Goal: Task Accomplishment & Management: Complete application form

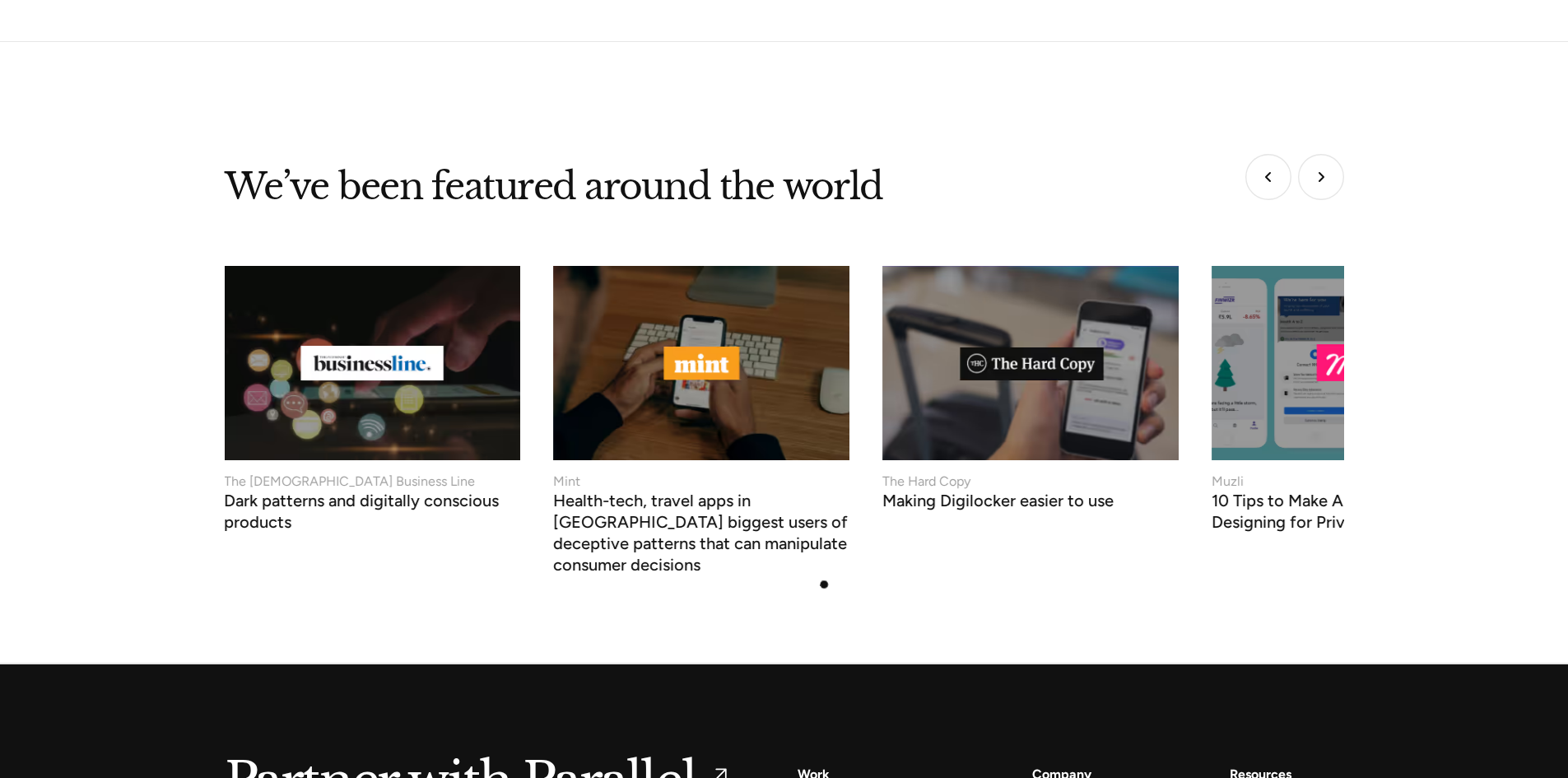
scroll to position [6530, 0]
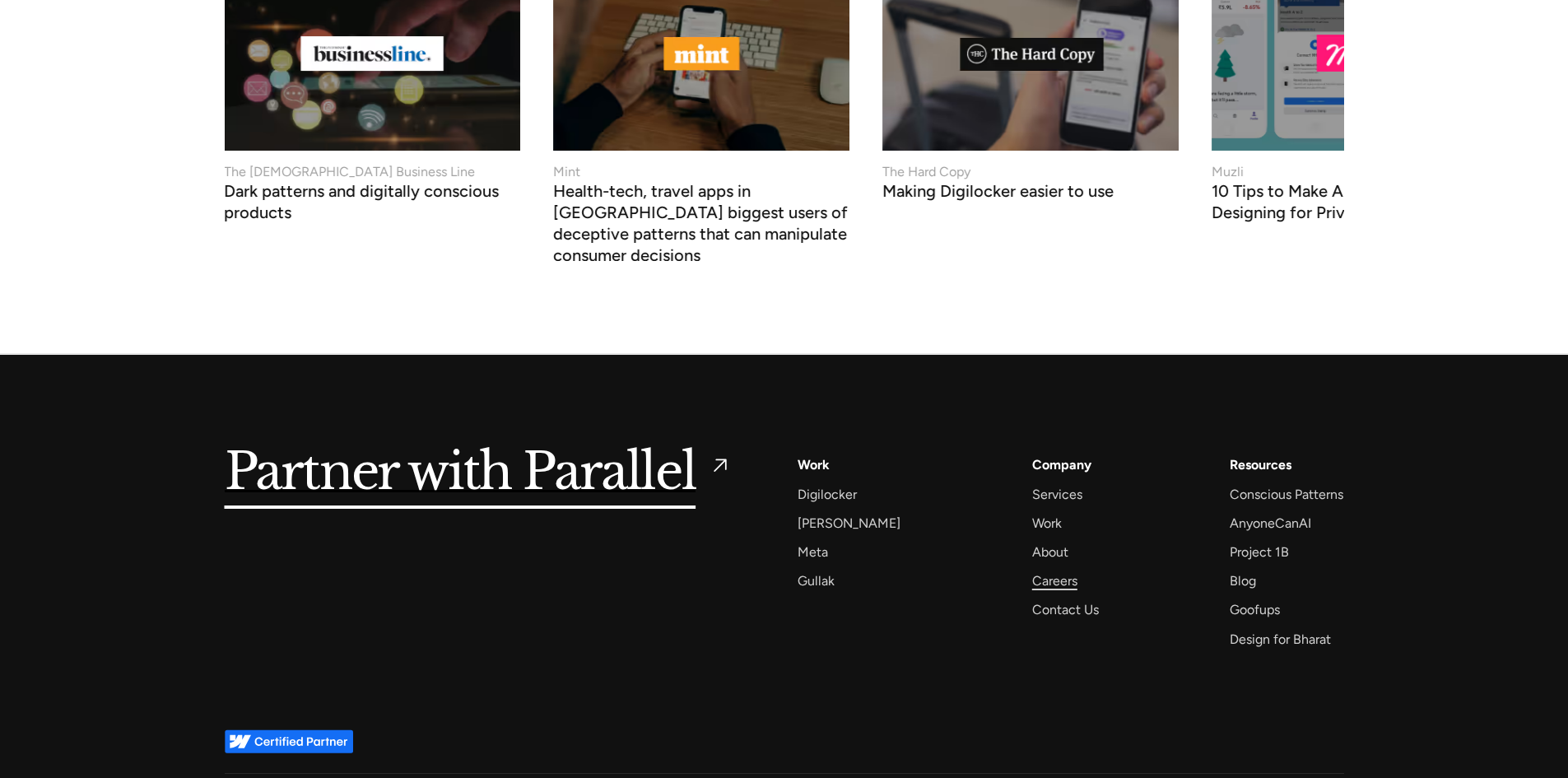
click at [1041, 569] on div "Careers" at bounding box center [1055, 580] width 46 height 22
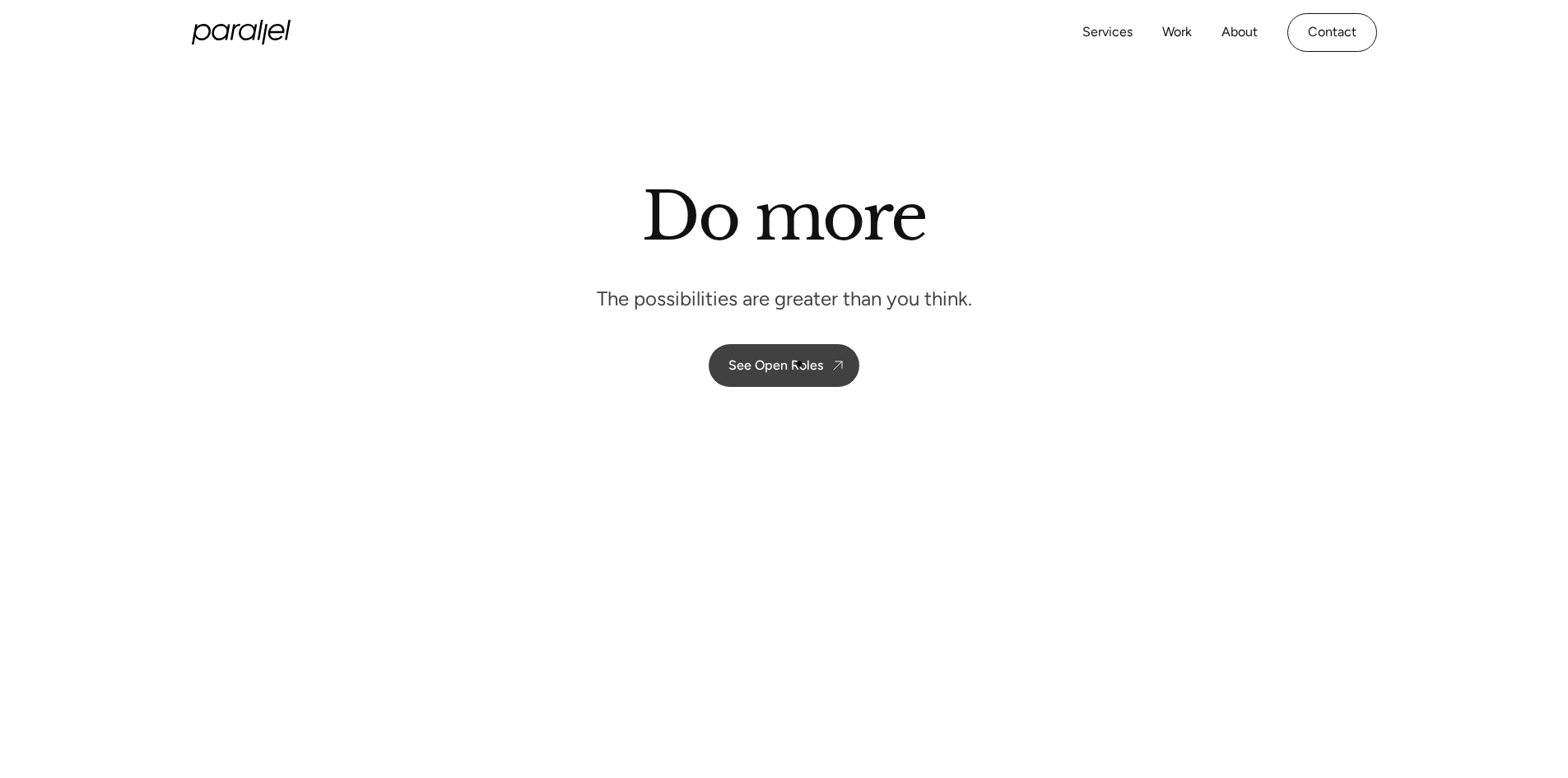
click at [799, 363] on div "See Open Roles" at bounding box center [776, 364] width 95 height 15
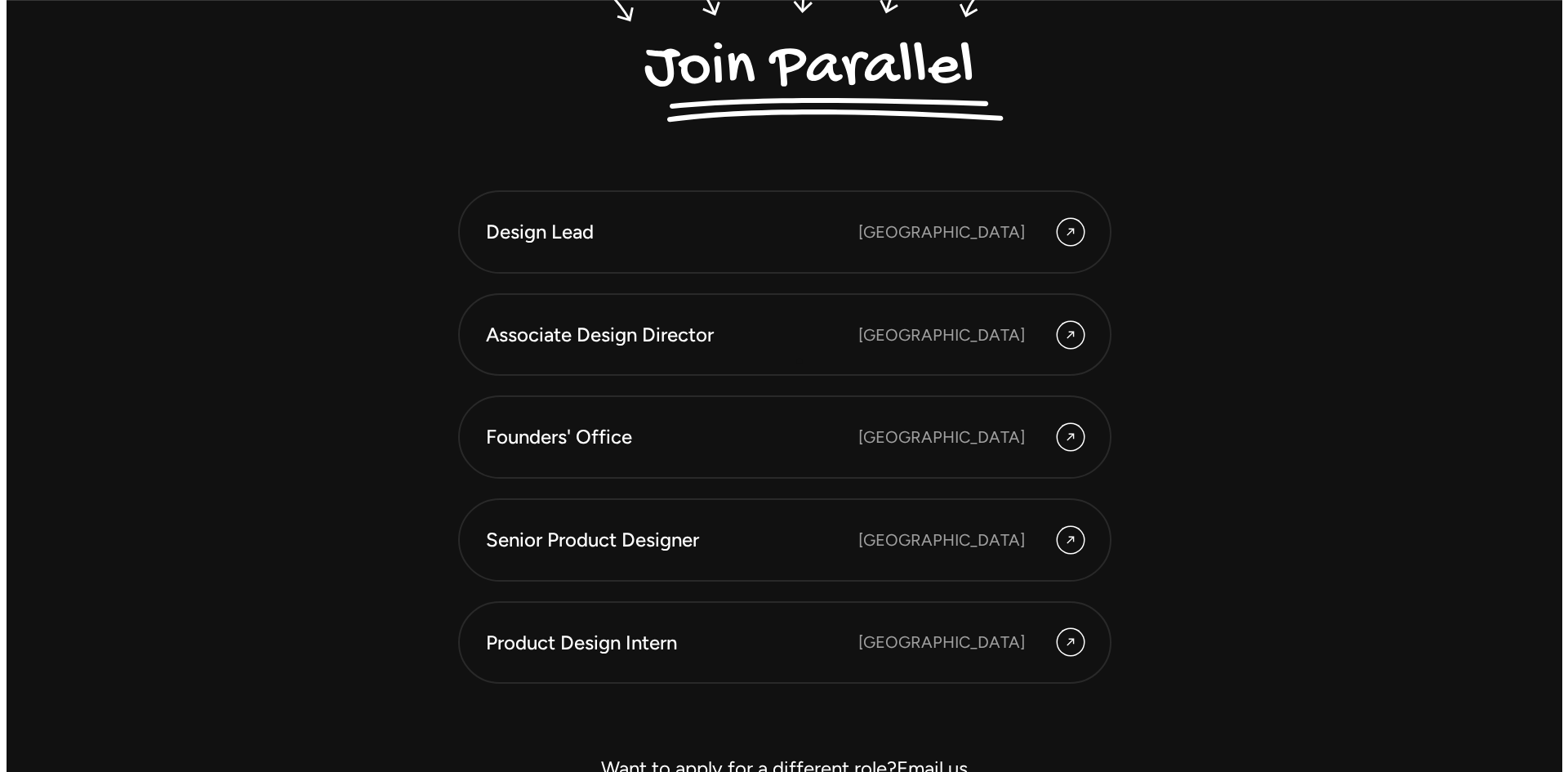
scroll to position [4601, 0]
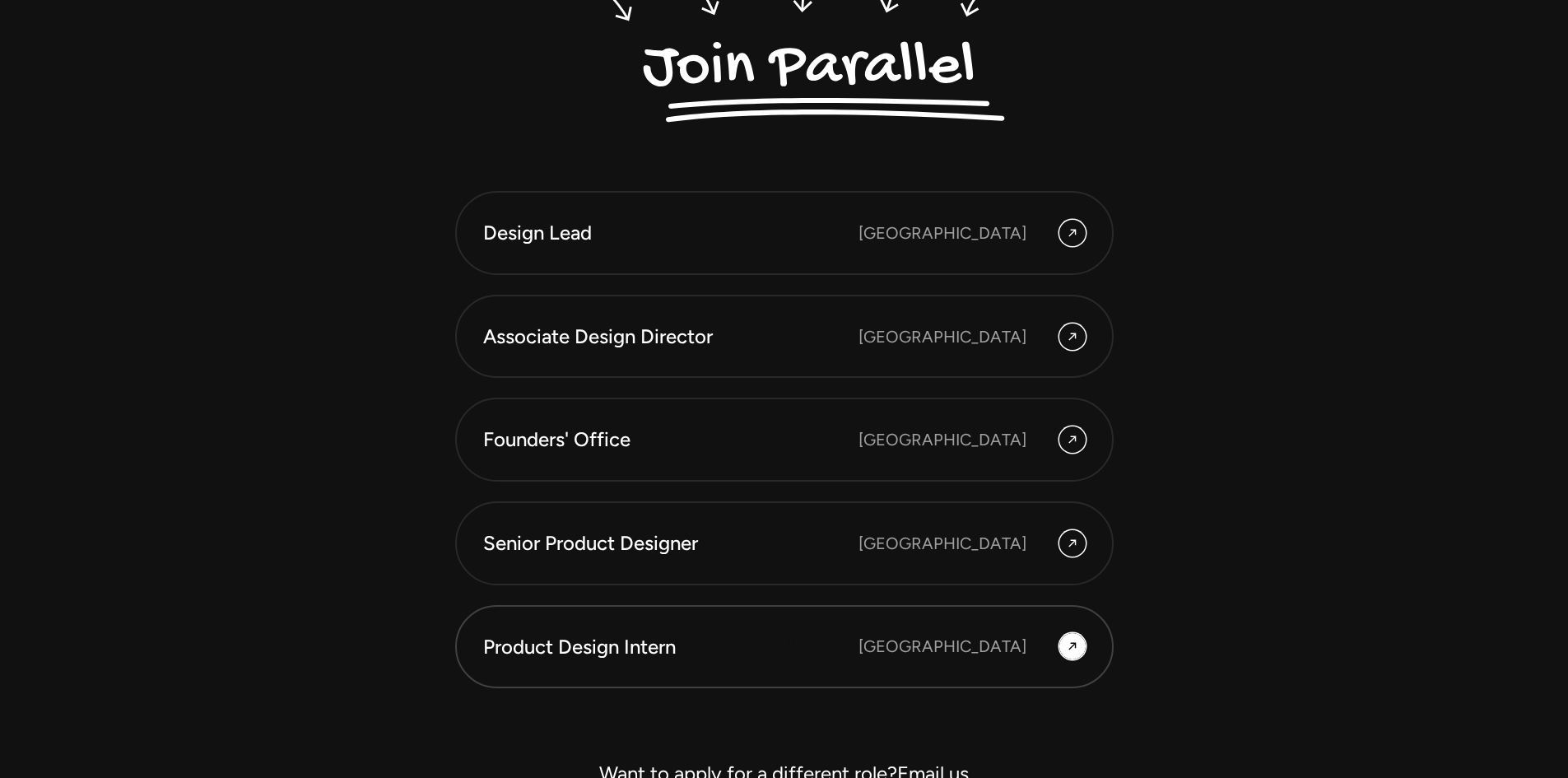
click at [790, 644] on div "Product Design Intern" at bounding box center [671, 647] width 375 height 28
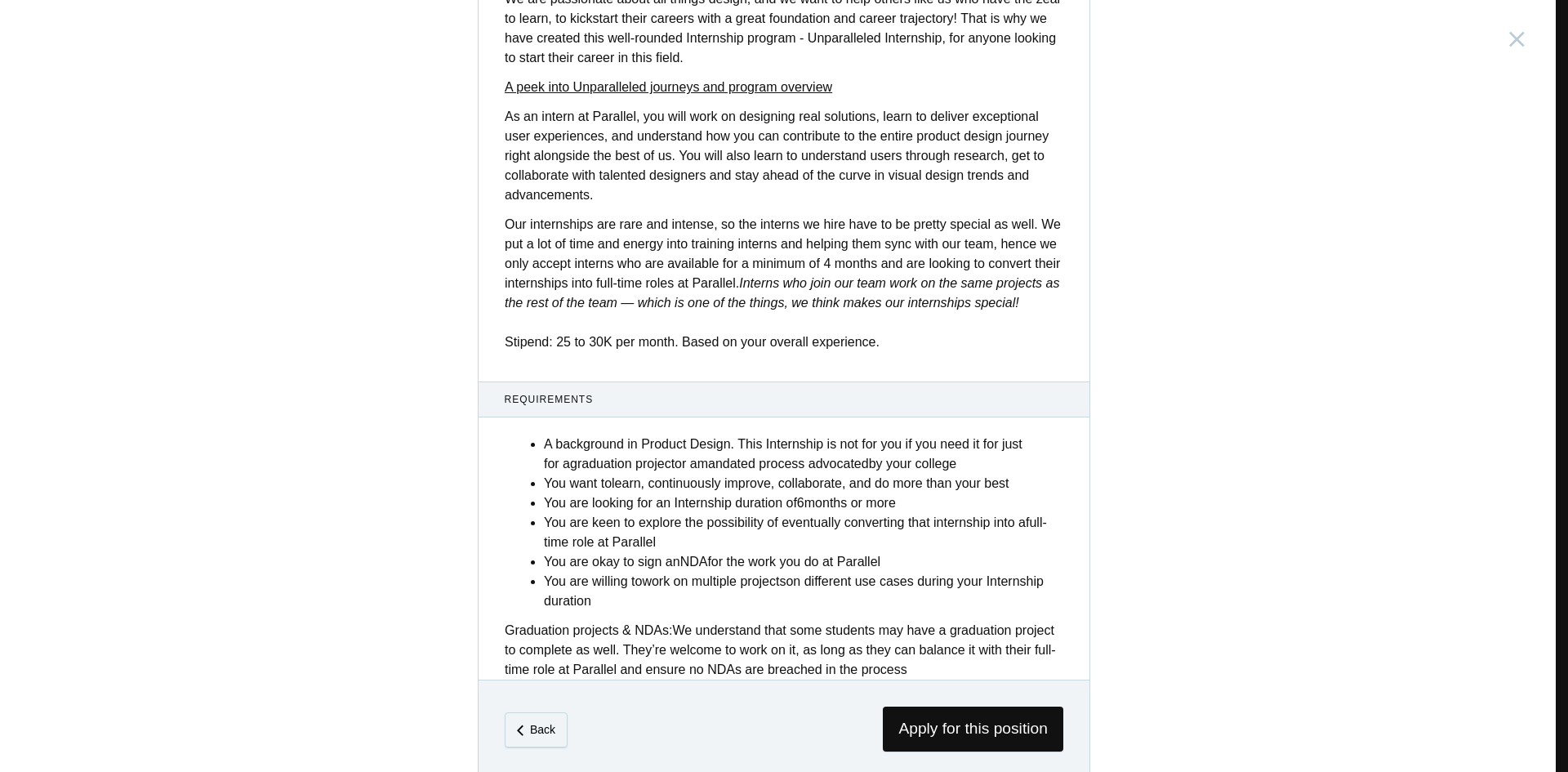
scroll to position [466, 0]
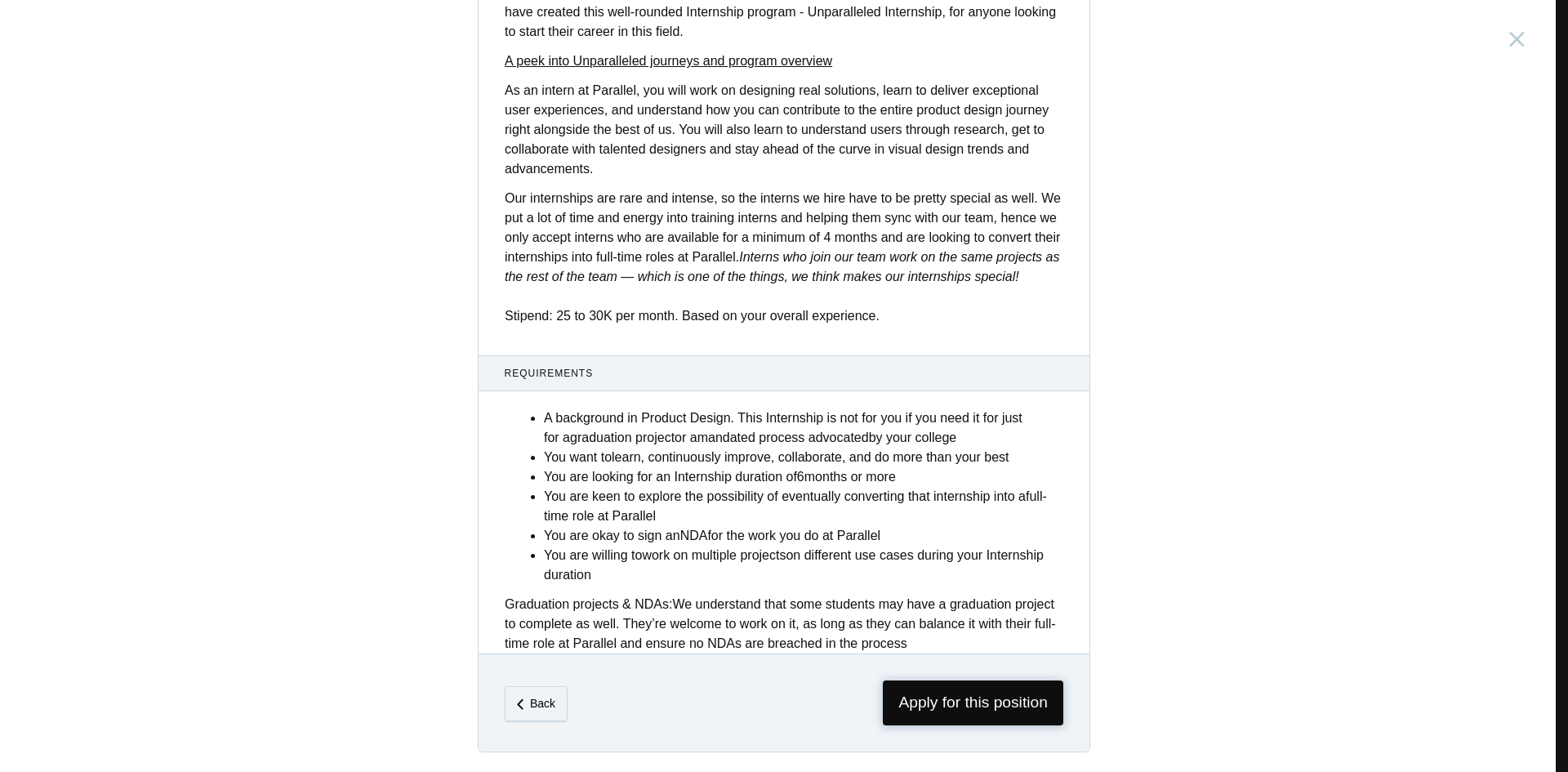
click at [937, 696] on span "Apply for this position" at bounding box center [973, 703] width 181 height 45
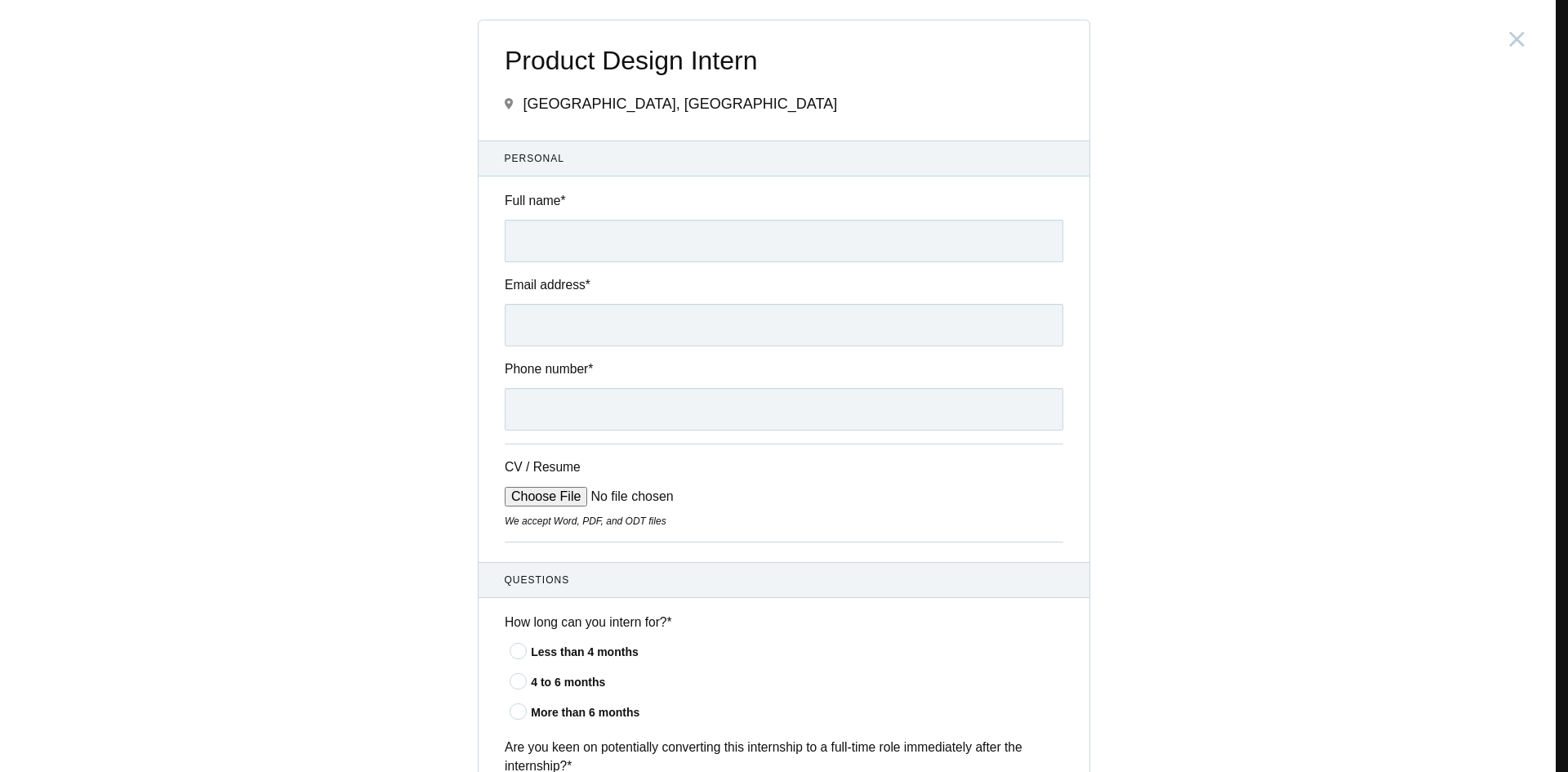
click at [573, 495] on input "CV / Resume" at bounding box center [628, 497] width 248 height 20
type input "C:\fakepath\Parag_Jha_Resume_Final_With_Dividers.pdf"
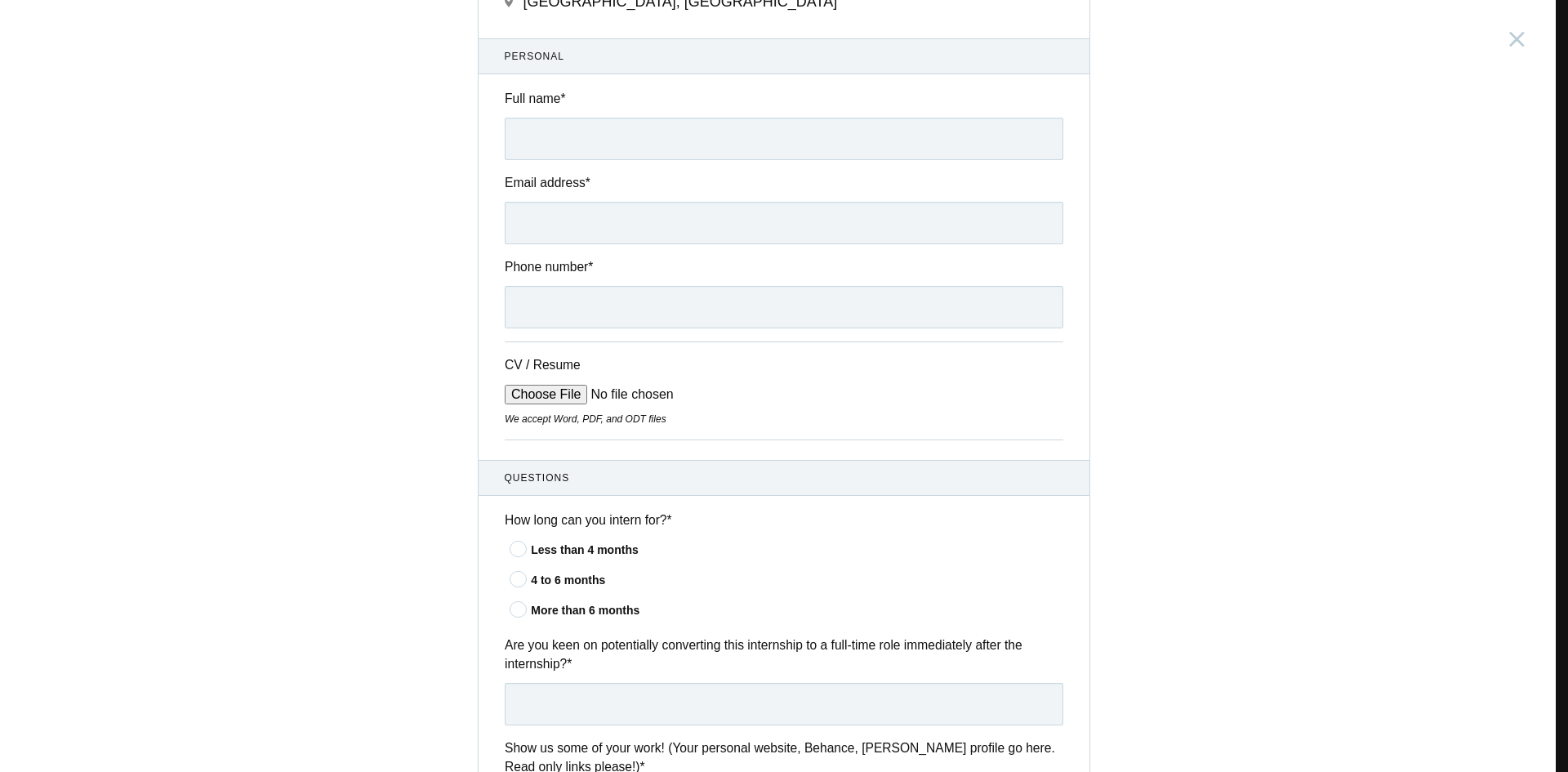
scroll to position [103, 0]
click at [608, 618] on div "More than 6 months" at bounding box center [796, 609] width 532 height 17
click at [0, 0] on input"] "More than 6 months" at bounding box center [0, 0] width 0 height 0
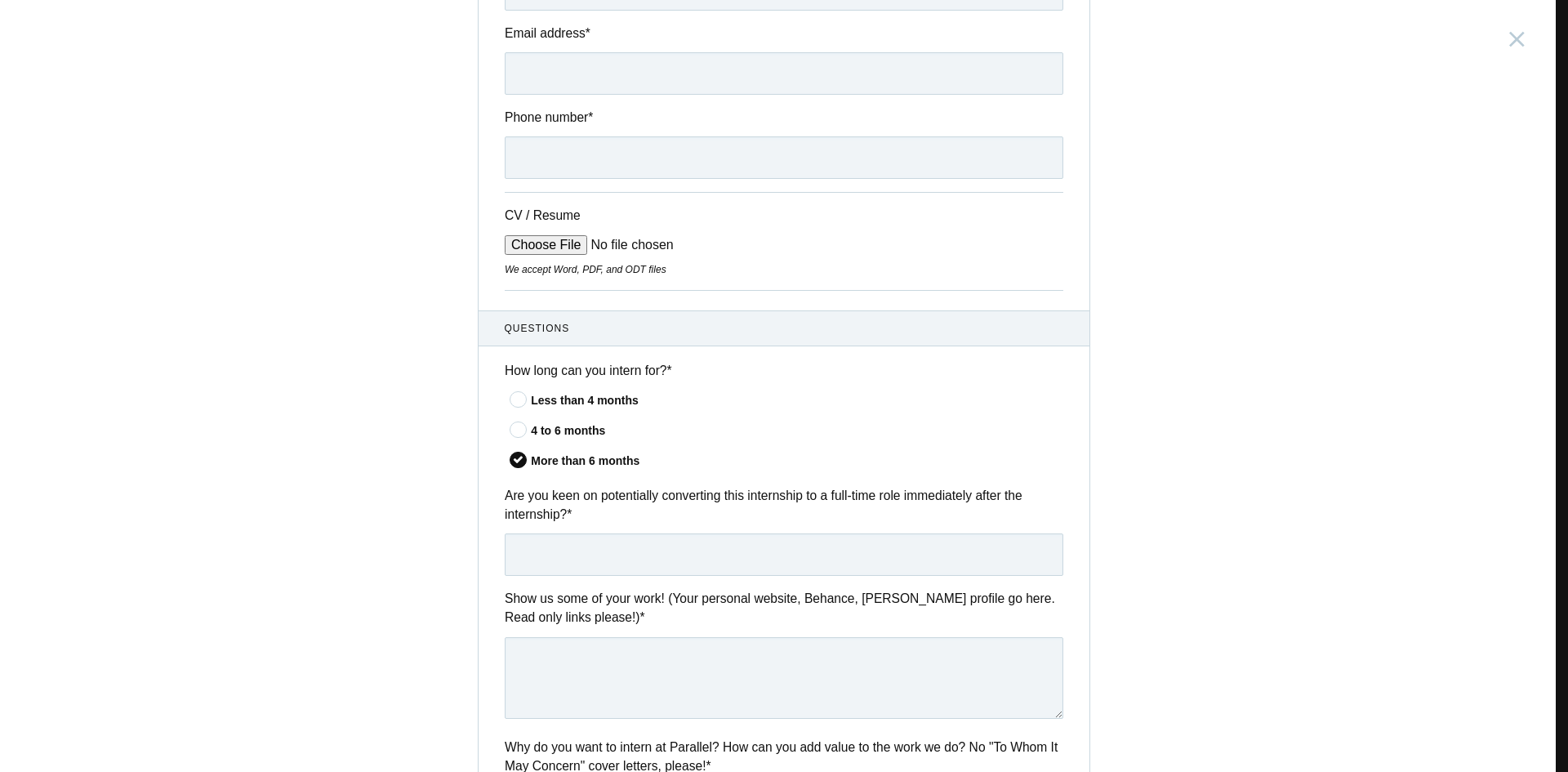
scroll to position [252, 0]
click at [675, 544] on input "text" at bounding box center [784, 553] width 559 height 42
type input "Yes"
click at [639, 679] on textarea at bounding box center [784, 677] width 559 height 81
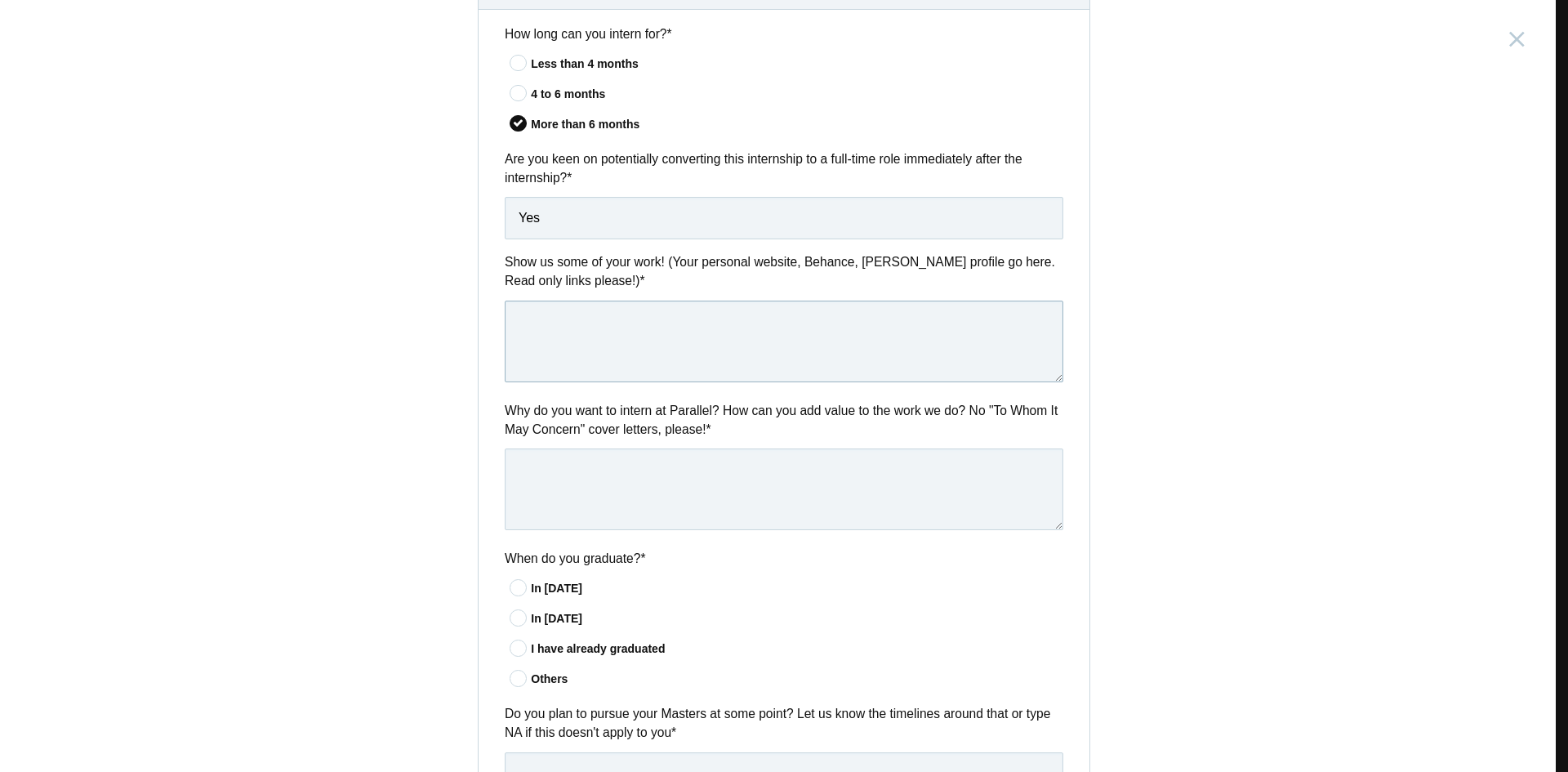
scroll to position [588, 0]
click at [545, 673] on div "Others" at bounding box center [796, 678] width 532 height 17
click at [0, 0] on input"] "Others" at bounding box center [0, 0] width 0 height 0
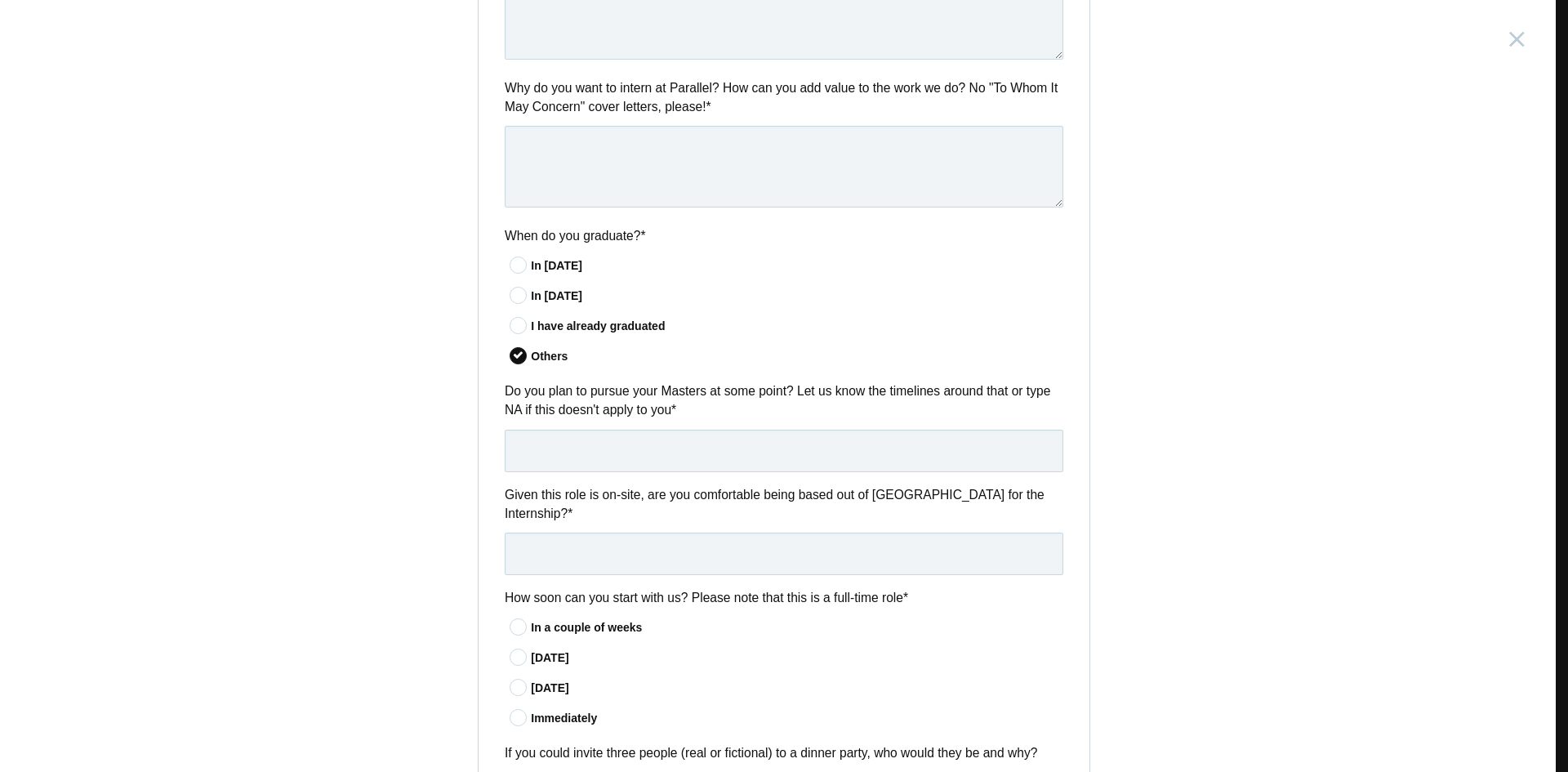
scroll to position [911, 0]
click at [576, 618] on div "In a couple of weeks" at bounding box center [796, 626] width 532 height 17
click at [0, 0] on input"] "In a couple of weeks" at bounding box center [0, 0] width 0 height 0
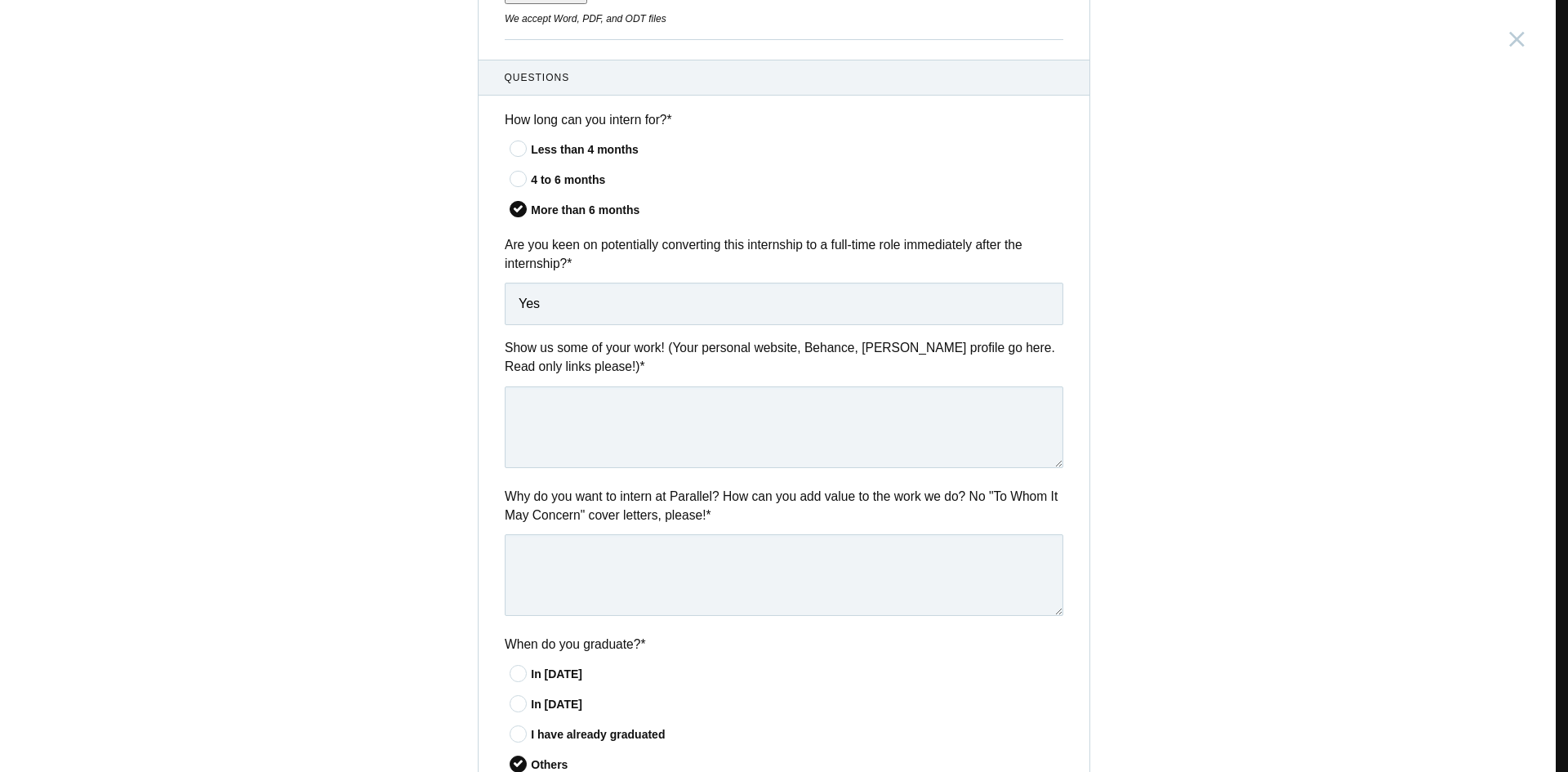
scroll to position [0, 0]
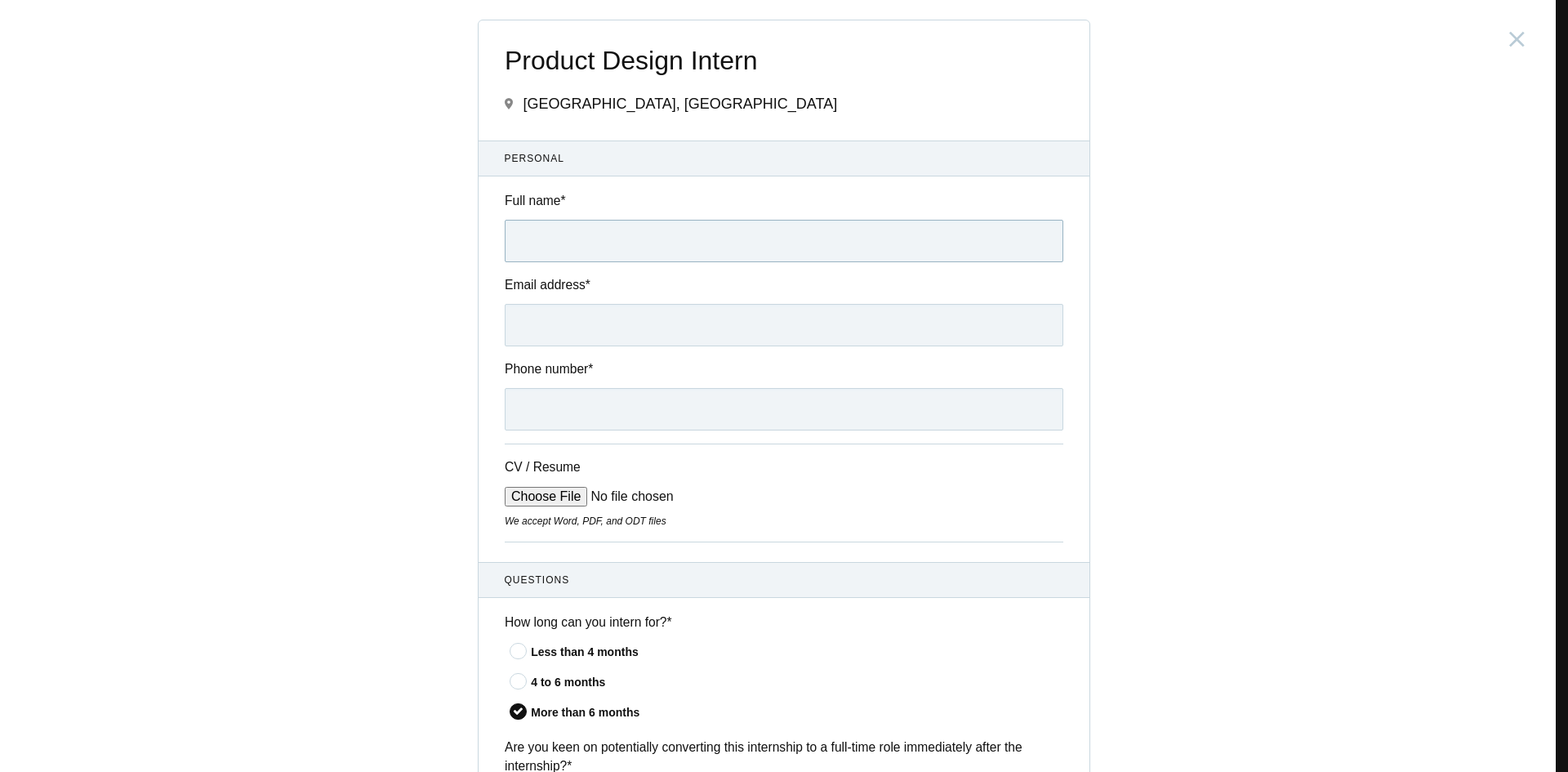
click at [616, 250] on input "Full name *" at bounding box center [784, 240] width 559 height 42
type input "Parag Jha"
click at [565, 308] on input "Email address *" at bounding box center [784, 325] width 559 height 42
type input "parag.jha01@gmail.com"
click at [618, 419] on input "Phone number *" at bounding box center [784, 409] width 559 height 42
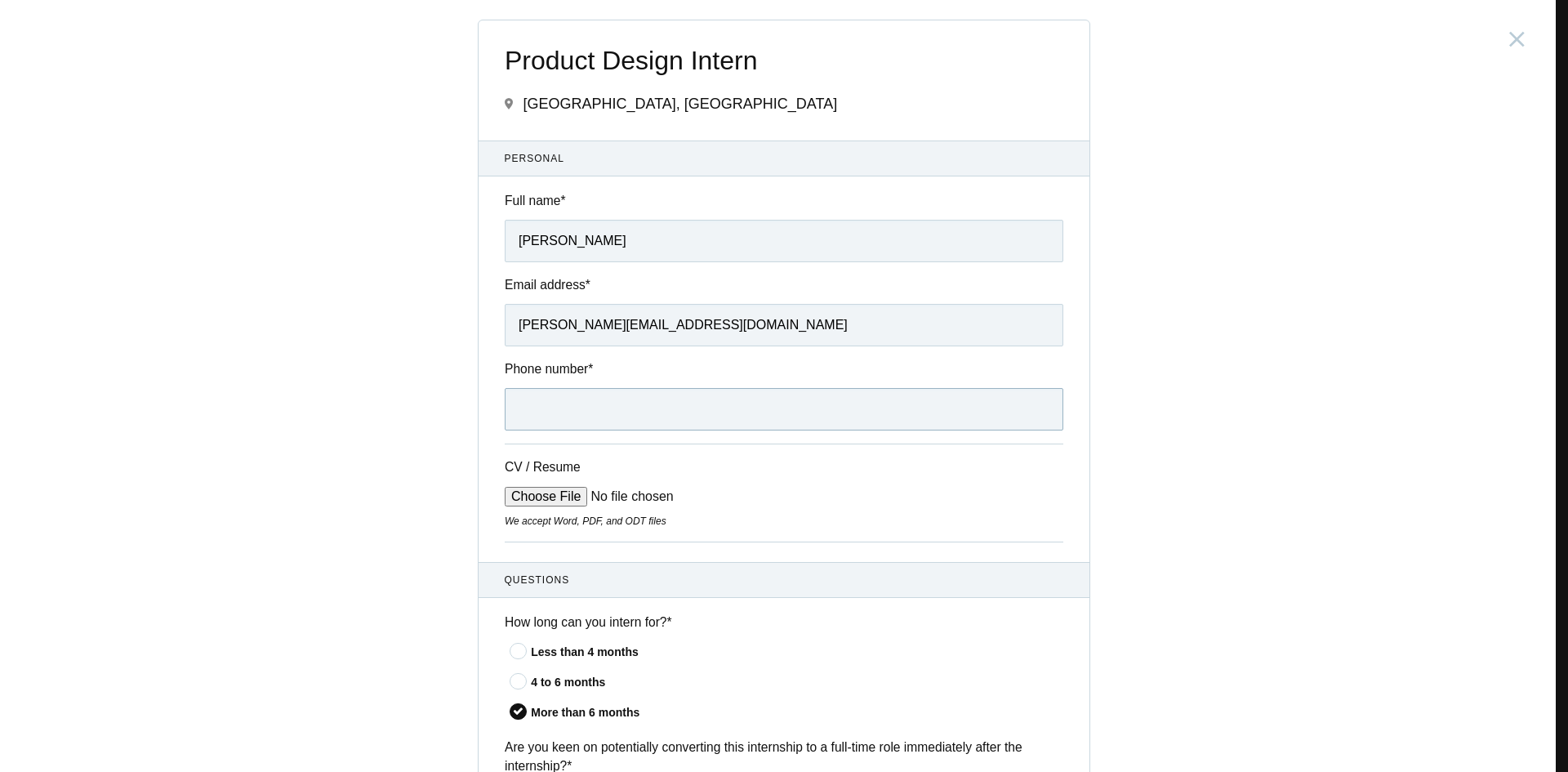
type input "6263052489"
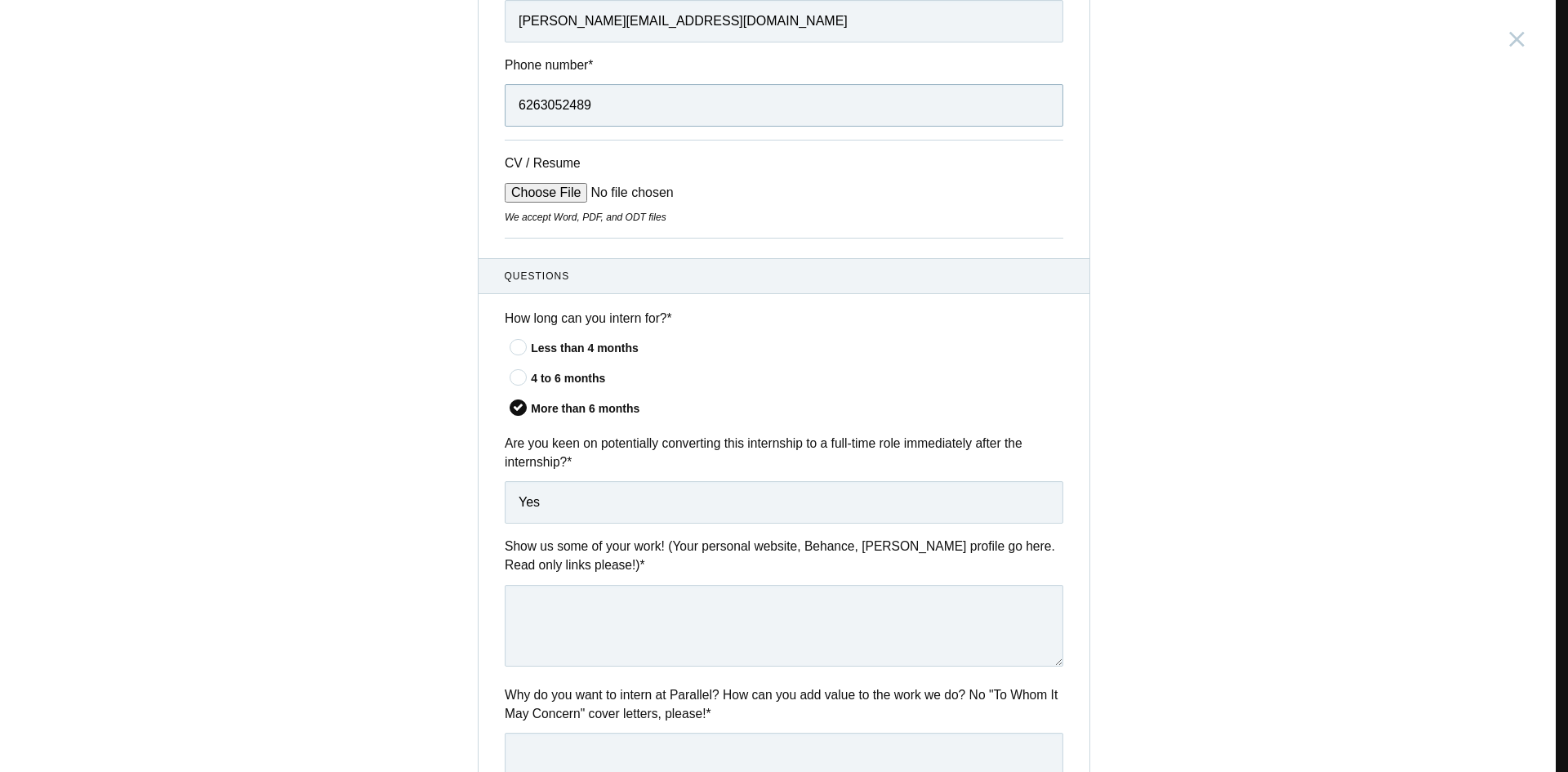
scroll to position [313, 0]
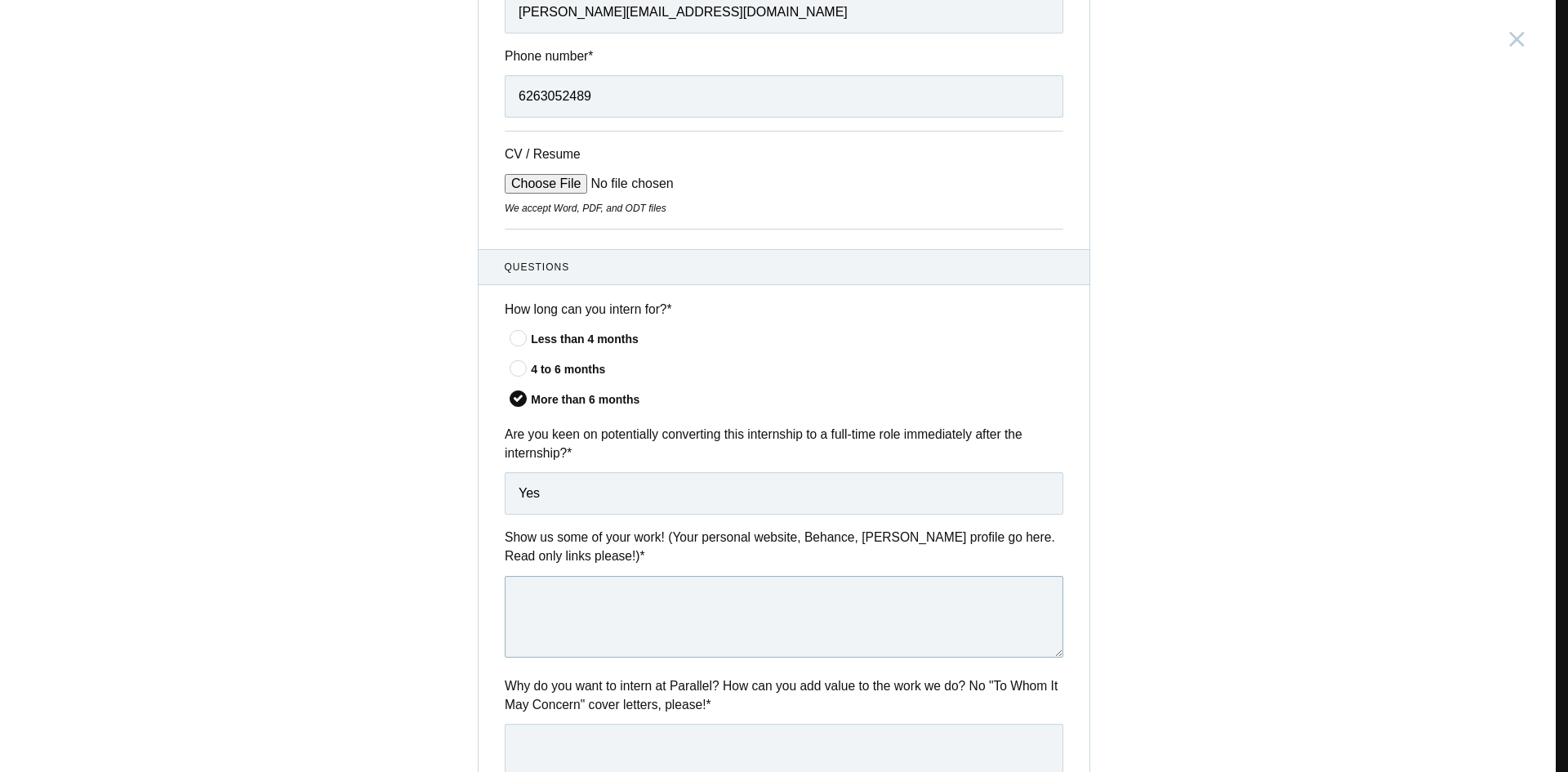
click at [673, 615] on textarea at bounding box center [784, 617] width 559 height 81
paste textarea "https://paragjha.framer.ai/"
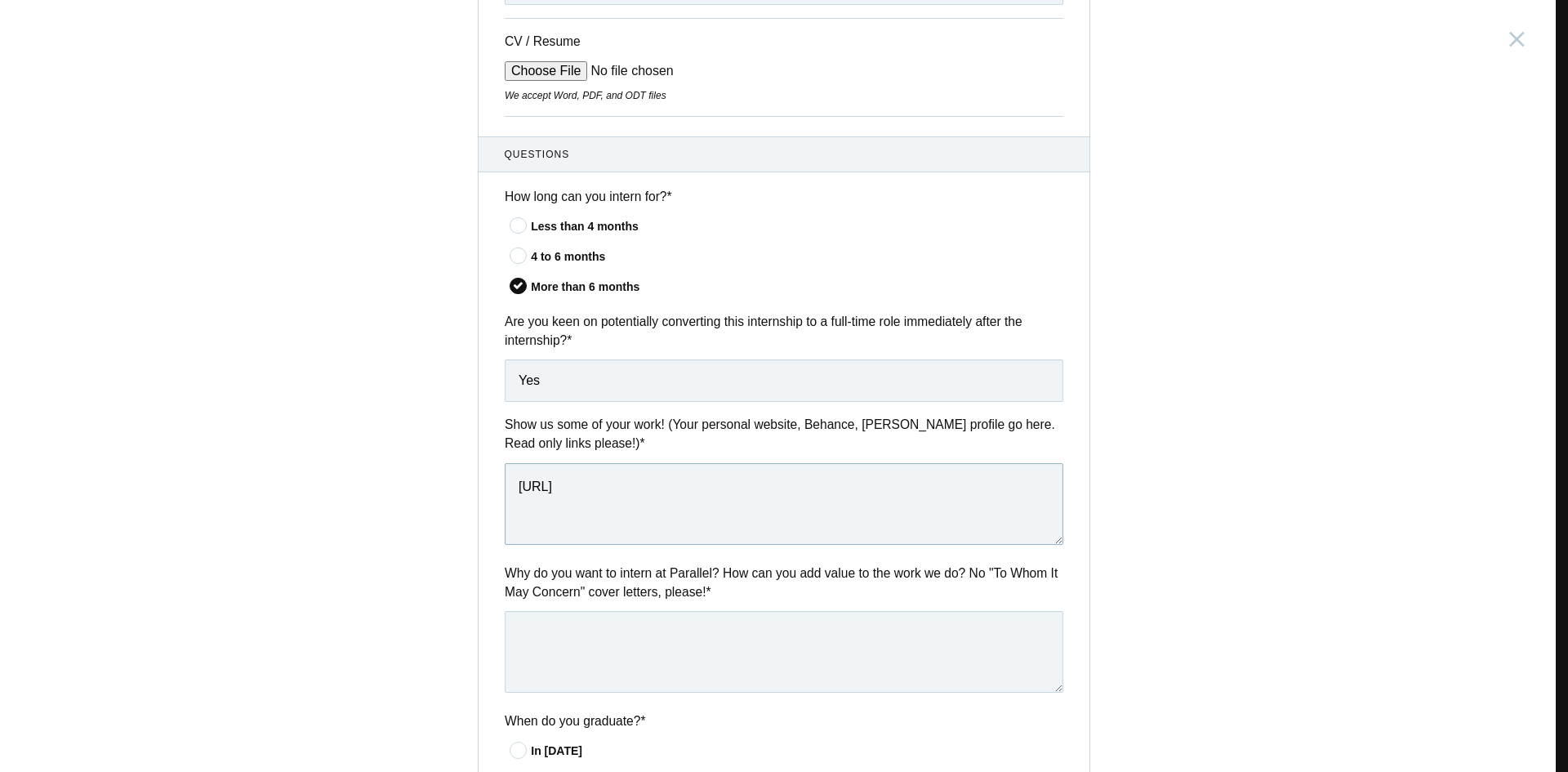
scroll to position [450, 0]
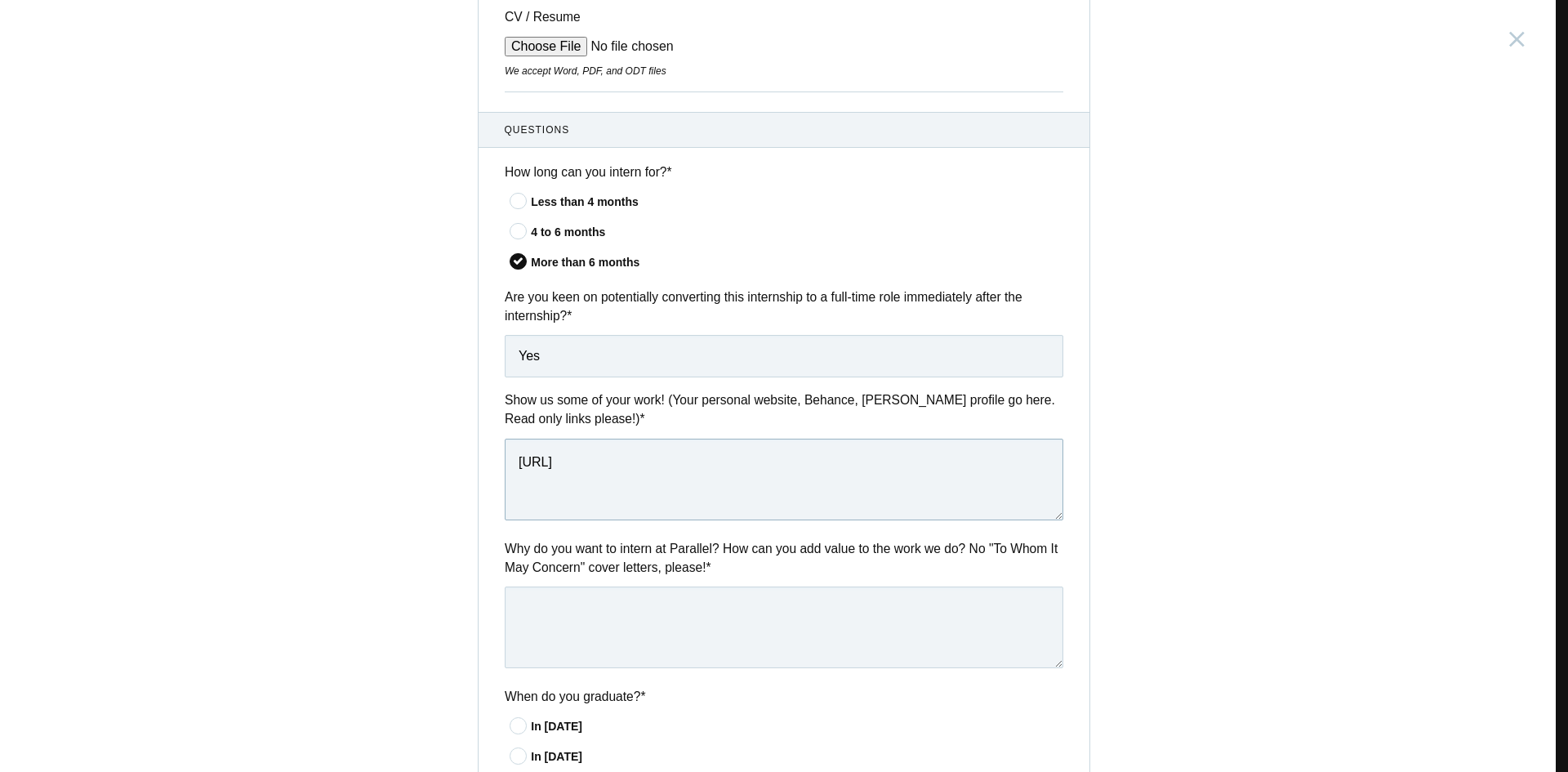
type textarea "https://paragjha.framer.ai/"
click at [741, 626] on textarea at bounding box center [784, 627] width 559 height 81
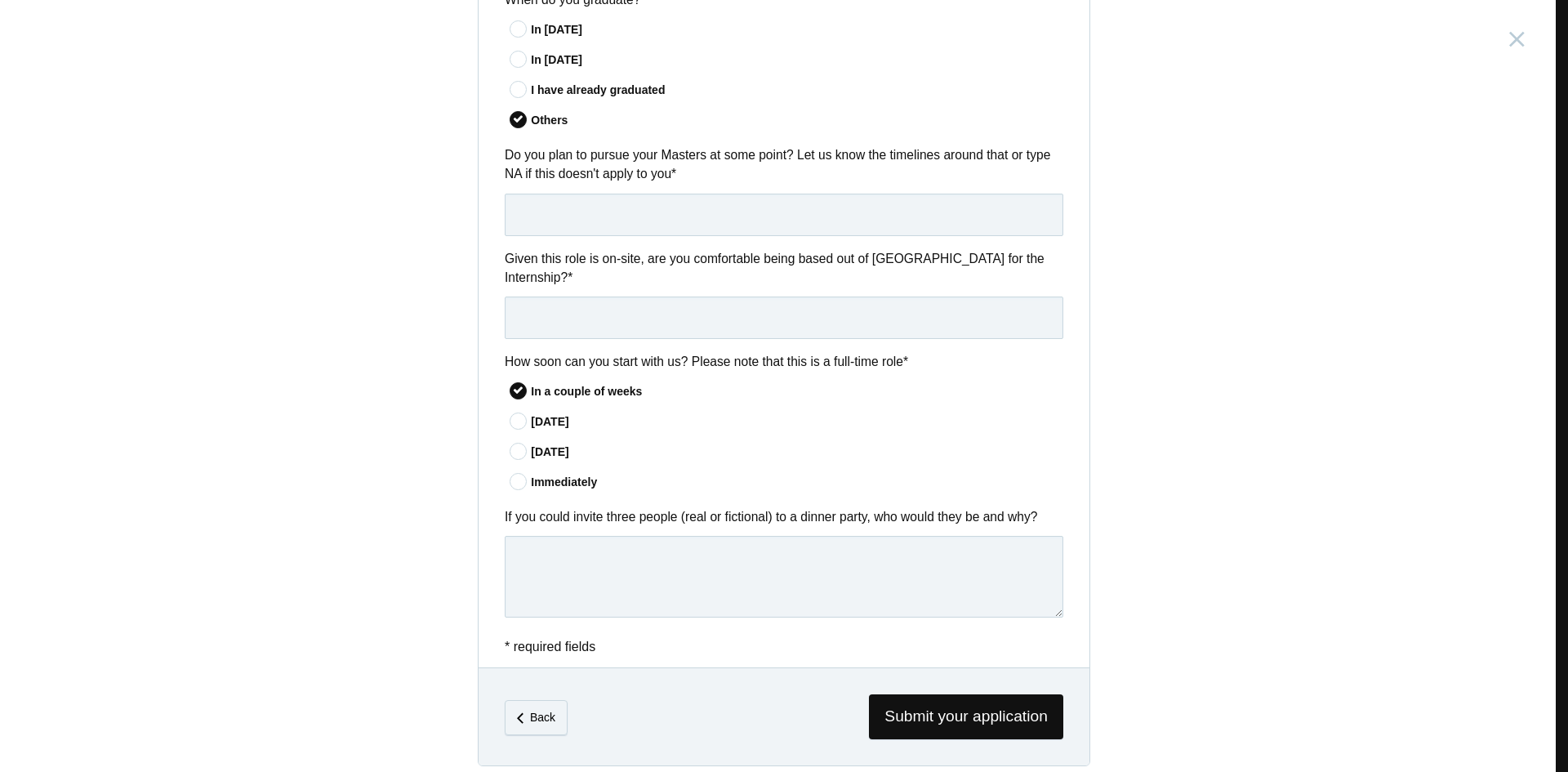
scroll to position [1125, 0]
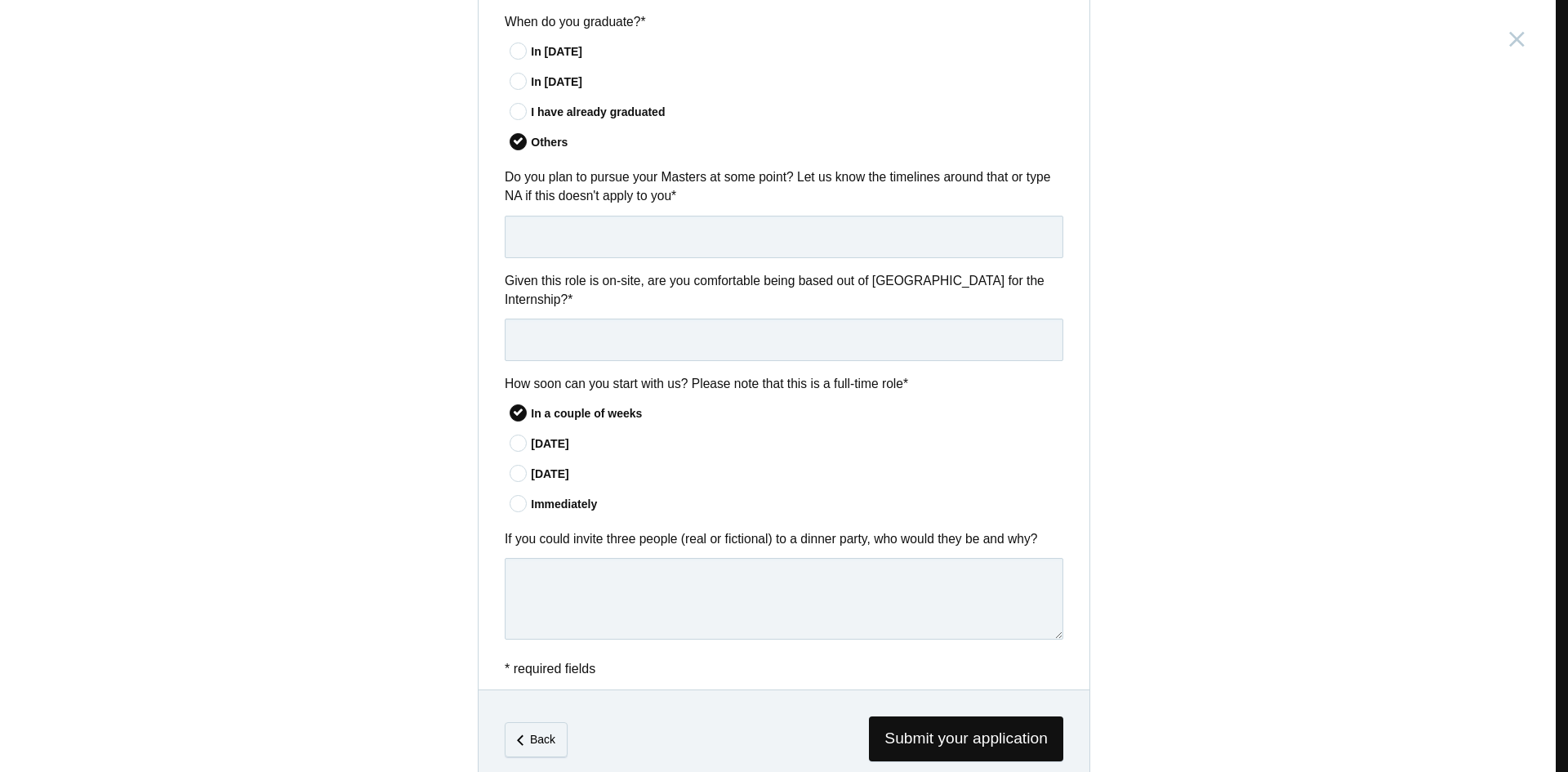
click at [599, 658] on div "* required fields Submit your application" at bounding box center [784, 668] width 611 height 21
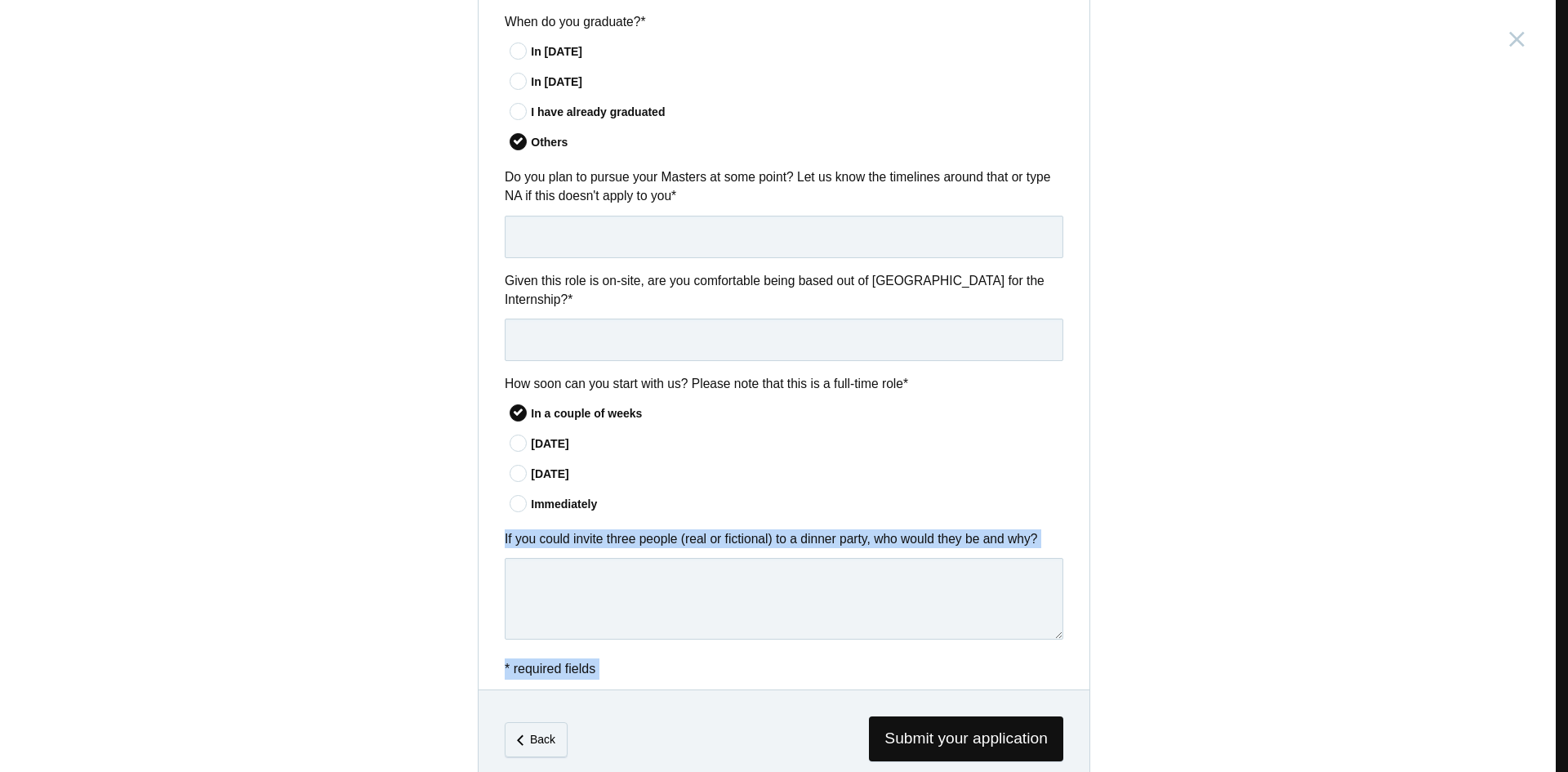
drag, startPoint x: 599, startPoint y: 657, endPoint x: 503, endPoint y: 523, distance: 164.8
click at [504, 529] on label "If you could invite three people (real or fictional) to a dinner party, who wou…" at bounding box center [784, 538] width 559 height 19
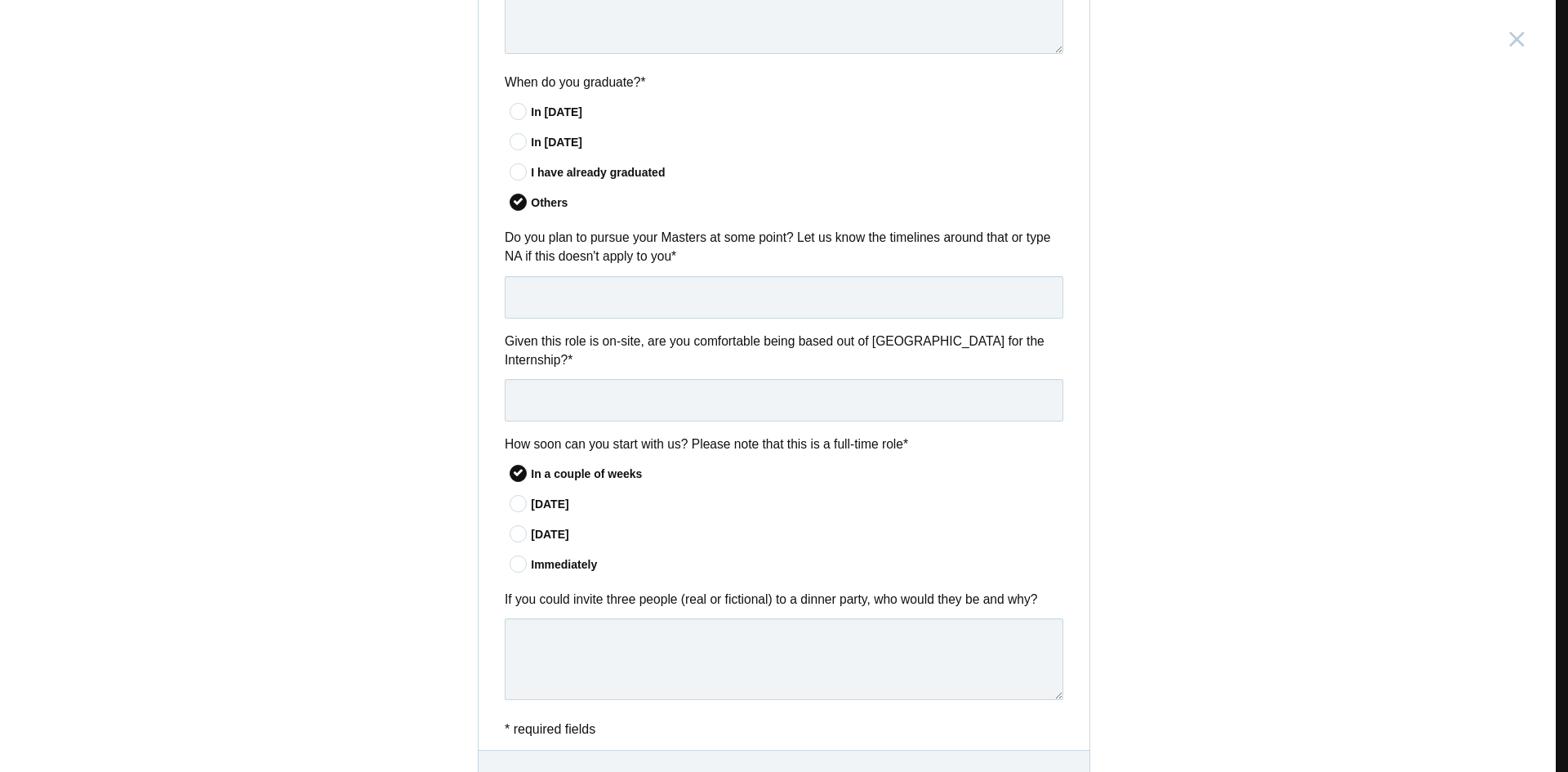
scroll to position [1059, 0]
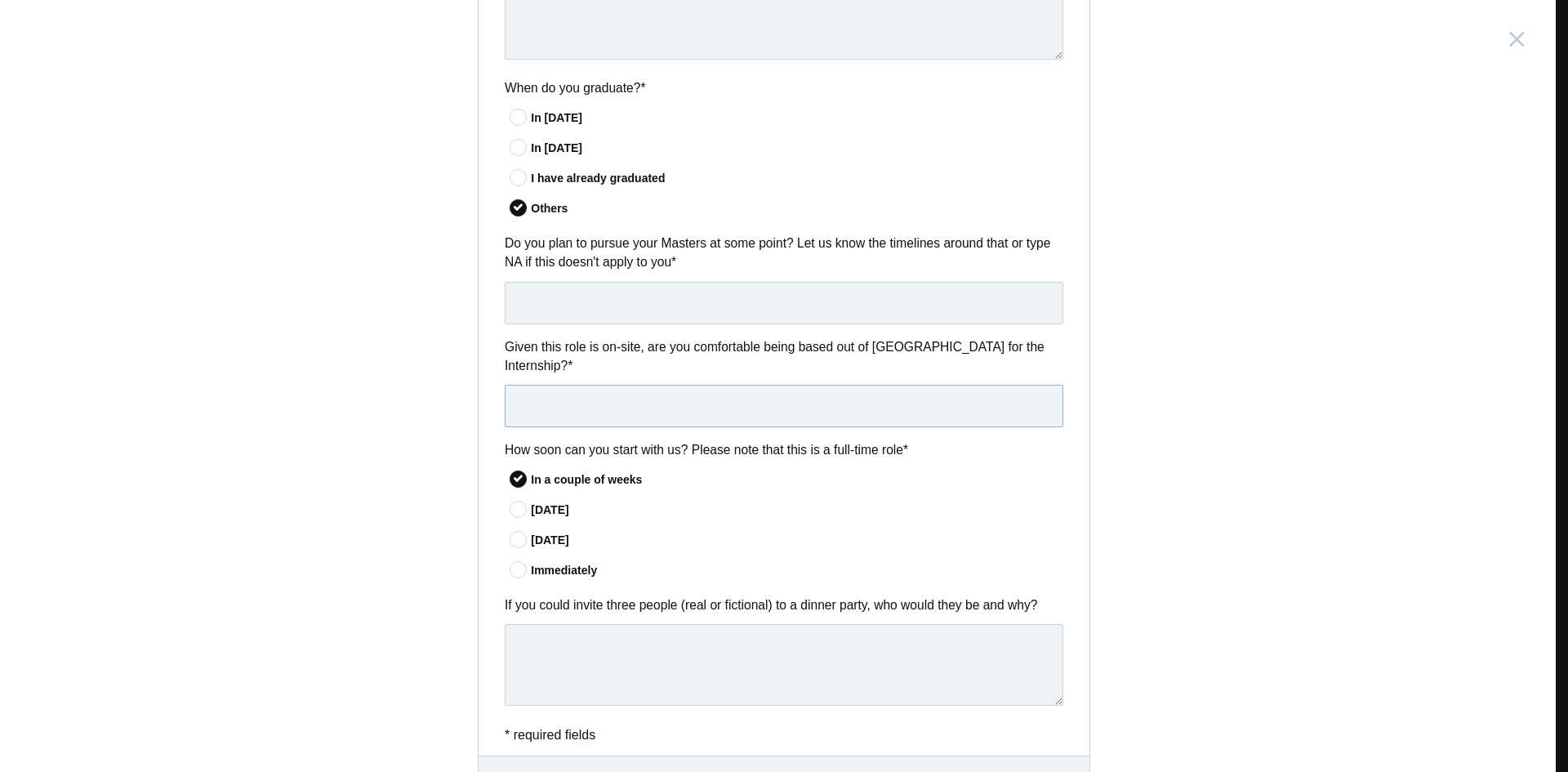
click at [728, 402] on input "text" at bounding box center [784, 406] width 559 height 42
type input "Yes"
click at [679, 318] on input "text" at bounding box center [784, 303] width 559 height 42
type input "NA"
click at [732, 346] on label "Given this role is on-site, are you comfortable being based out of Bangalore fo…" at bounding box center [784, 356] width 559 height 38
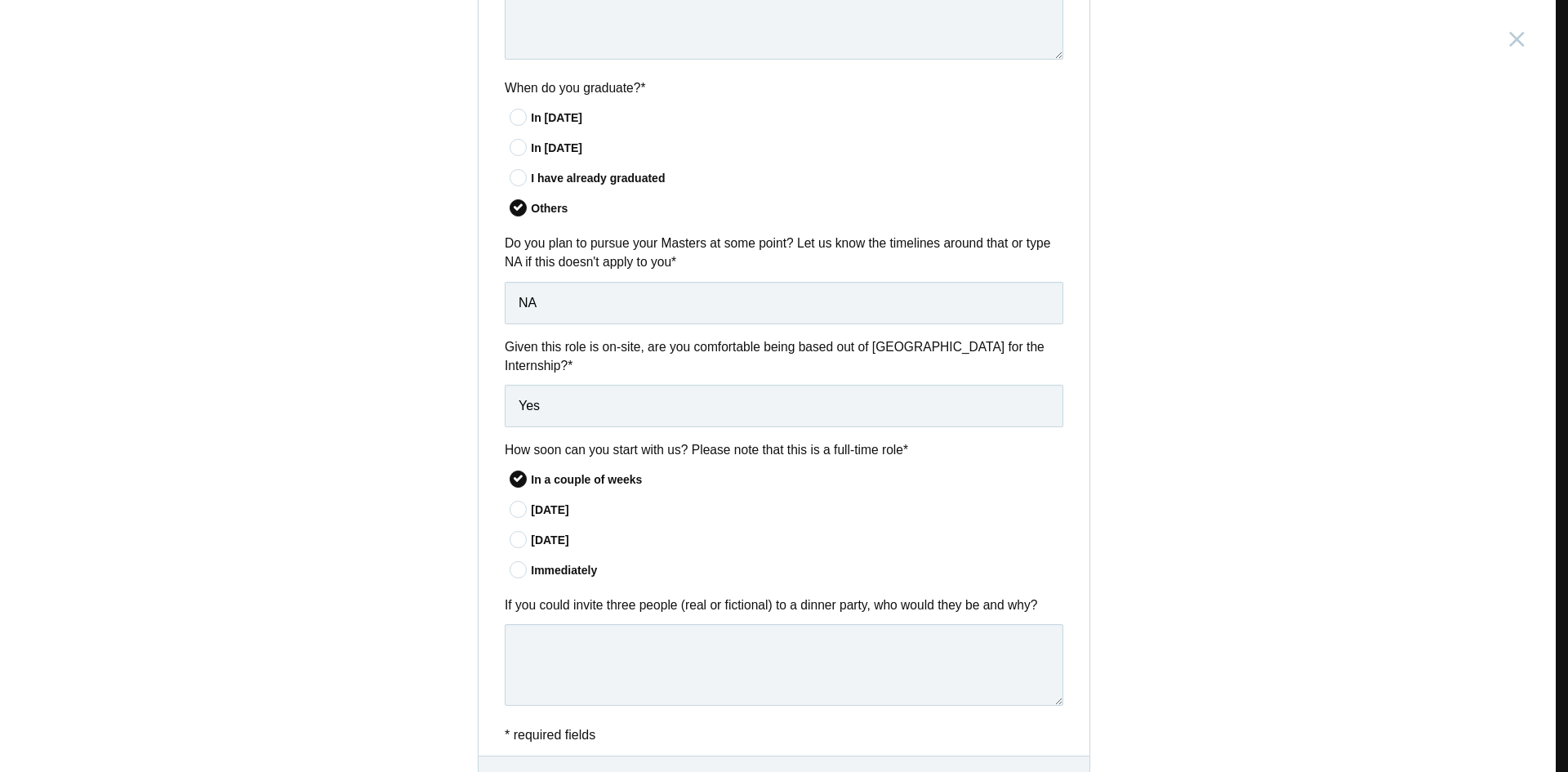
click at [746, 440] on label "How soon can you start with us? Please note that this is a full-time role *" at bounding box center [784, 449] width 559 height 19
click at [598, 87] on label "When do you graduate? *" at bounding box center [784, 88] width 559 height 19
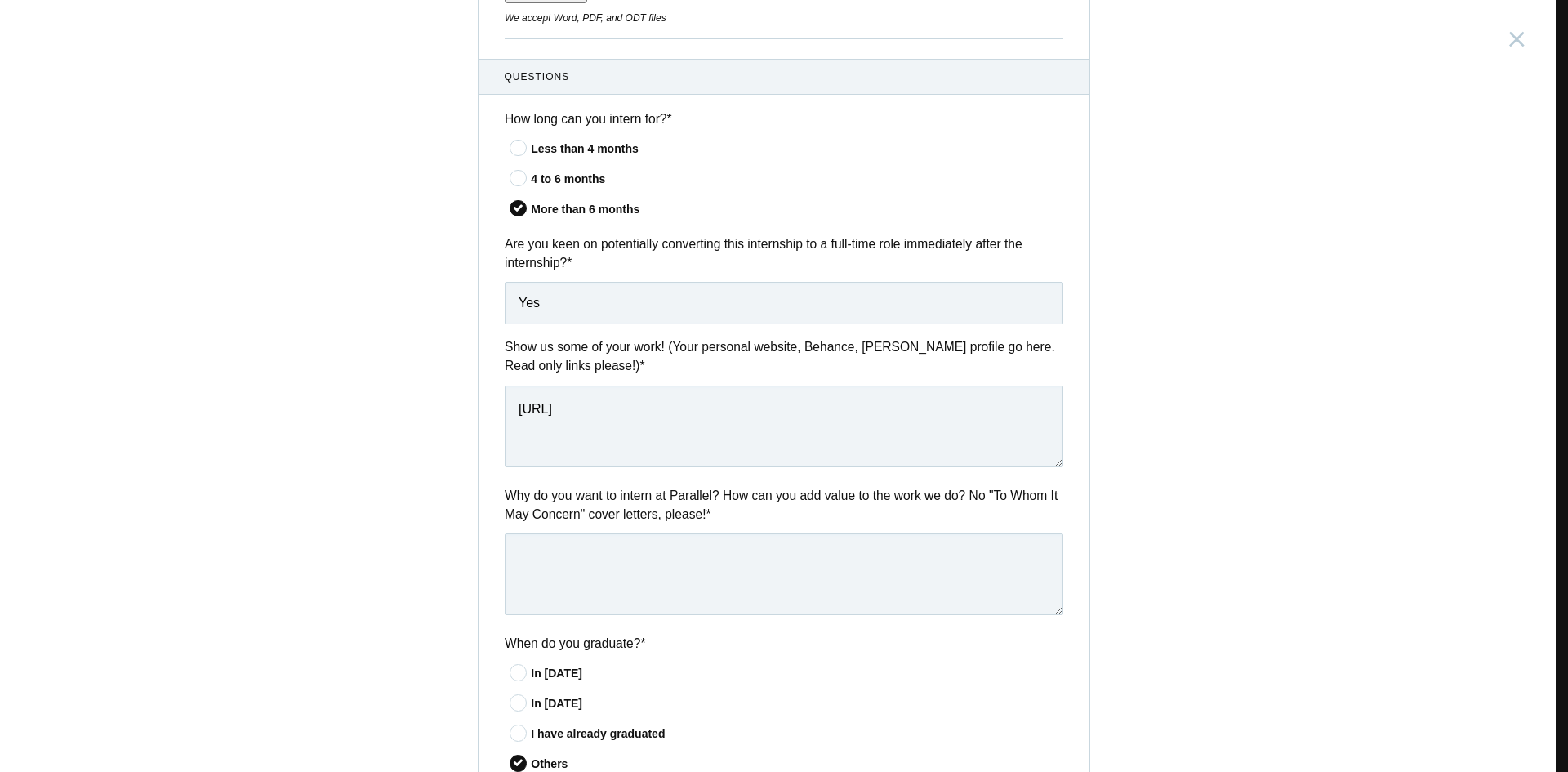
scroll to position [519, 0]
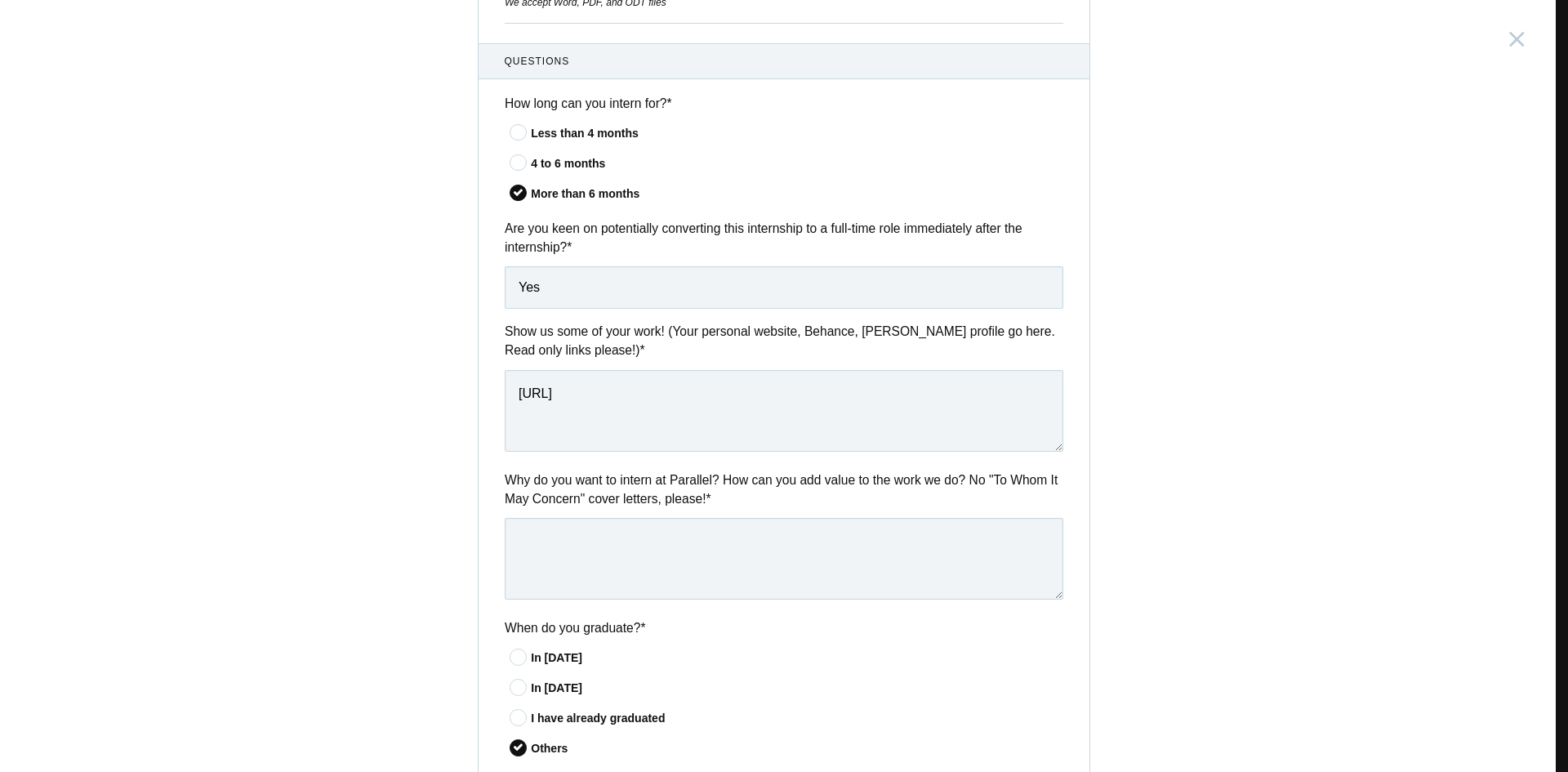
click at [557, 342] on label "Show us some of your work! (Your personal website, Behance, Dribbble profile go…" at bounding box center [784, 341] width 559 height 38
click at [656, 503] on label "Why do you want to intern at Parallel? How can you add value to the work we do?…" at bounding box center [784, 489] width 559 height 38
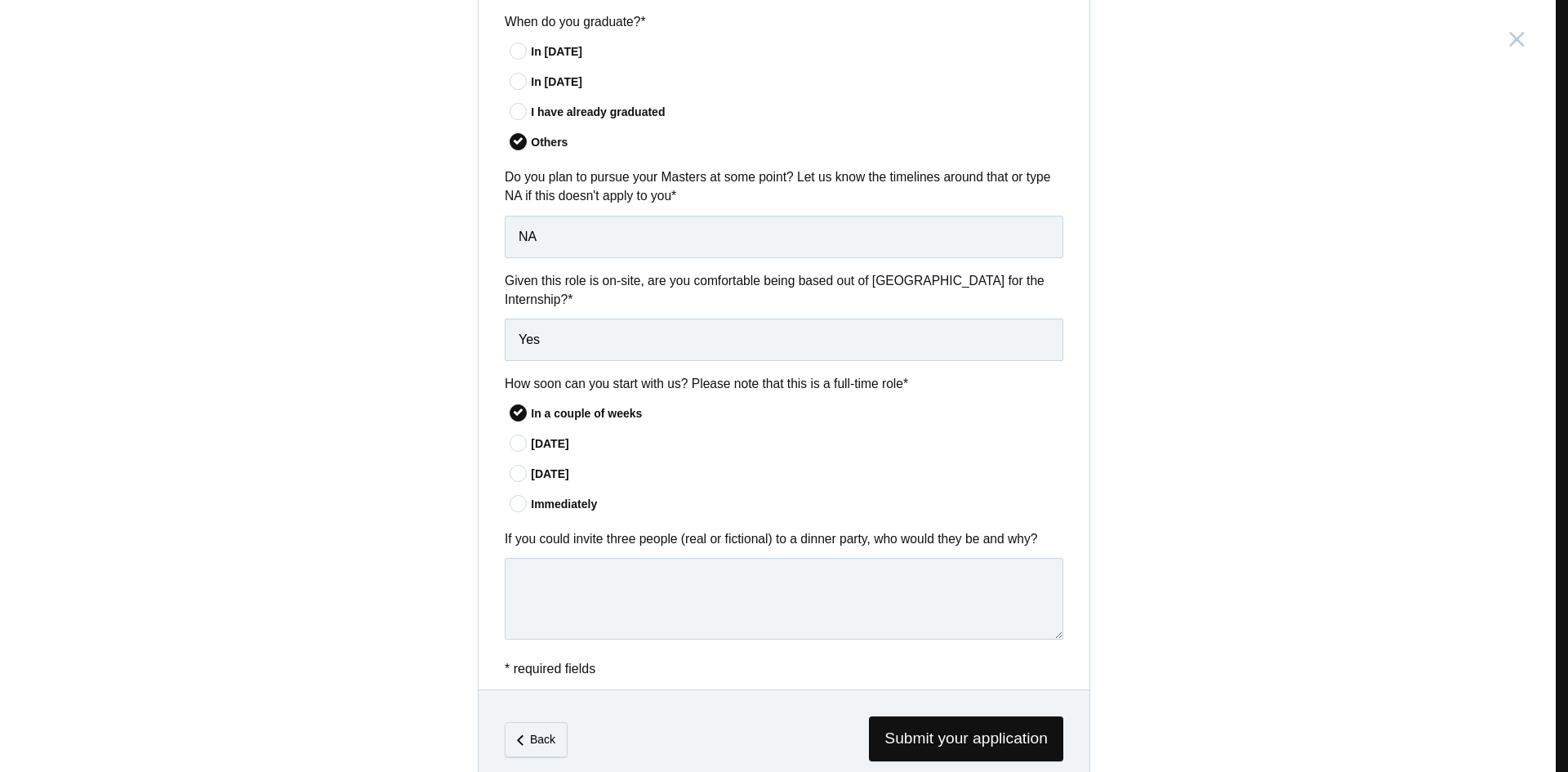
scroll to position [1147, 0]
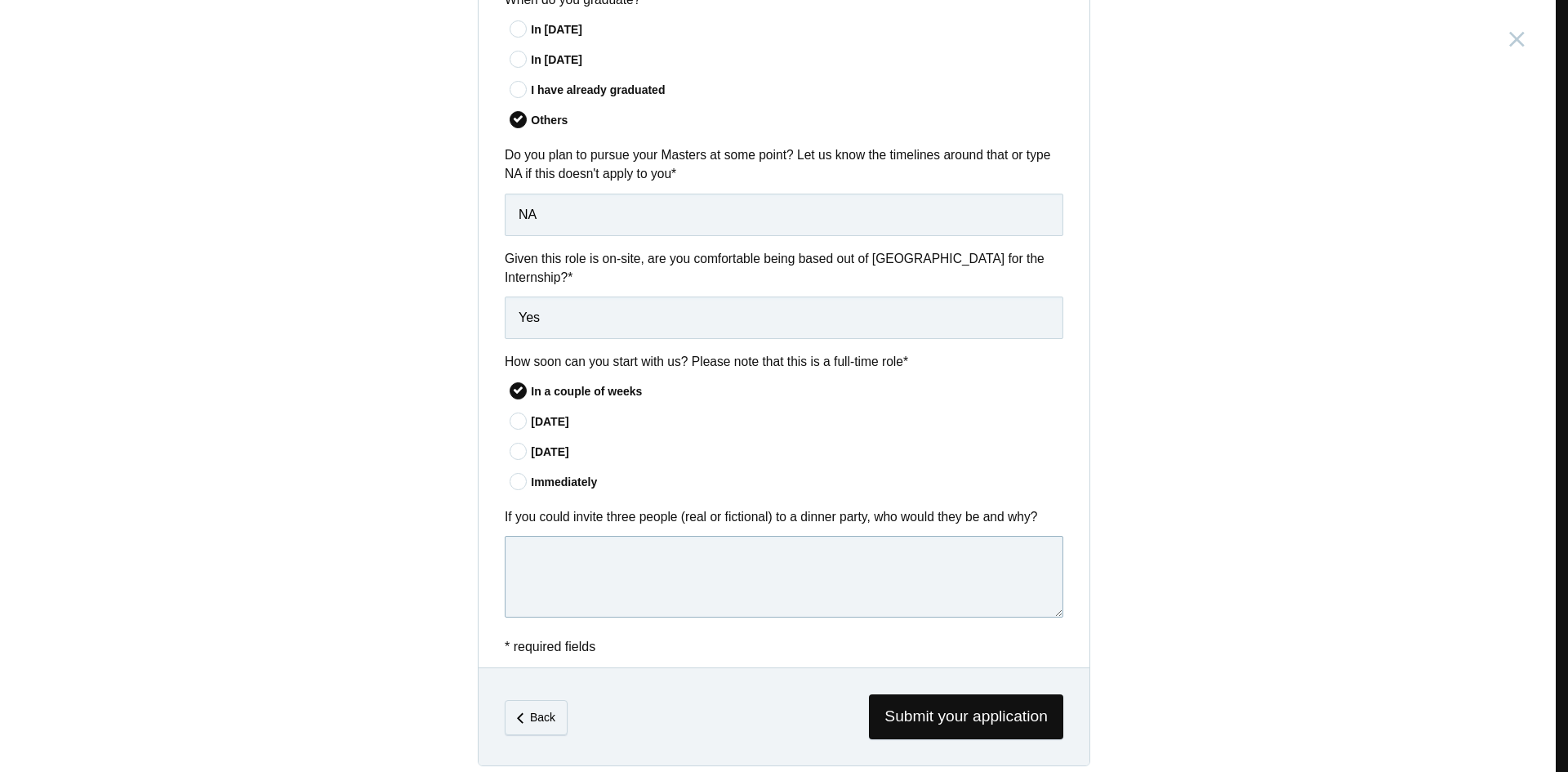
click at [686, 536] on textarea at bounding box center [784, 577] width 559 height 81
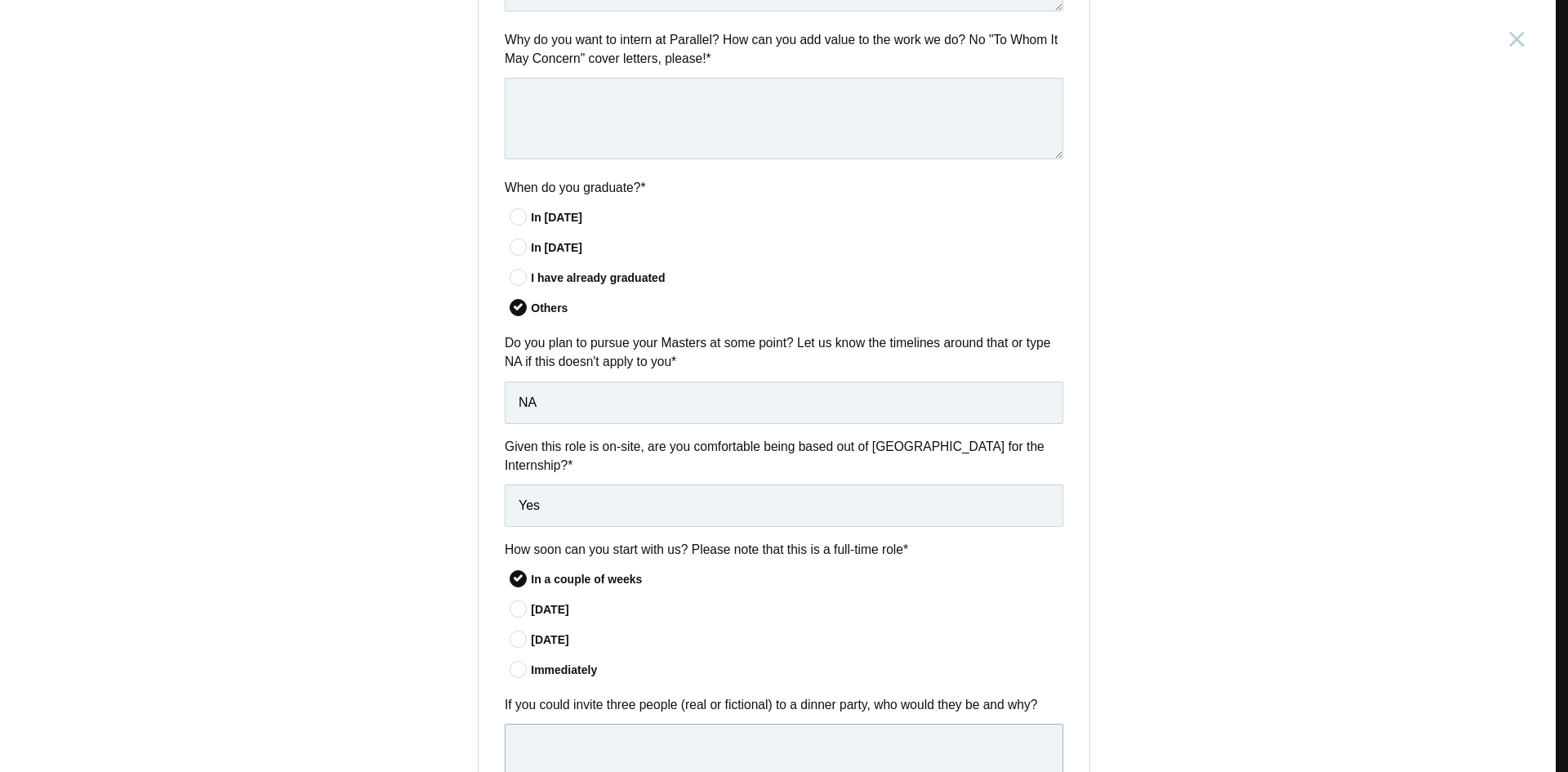
scroll to position [991, 0]
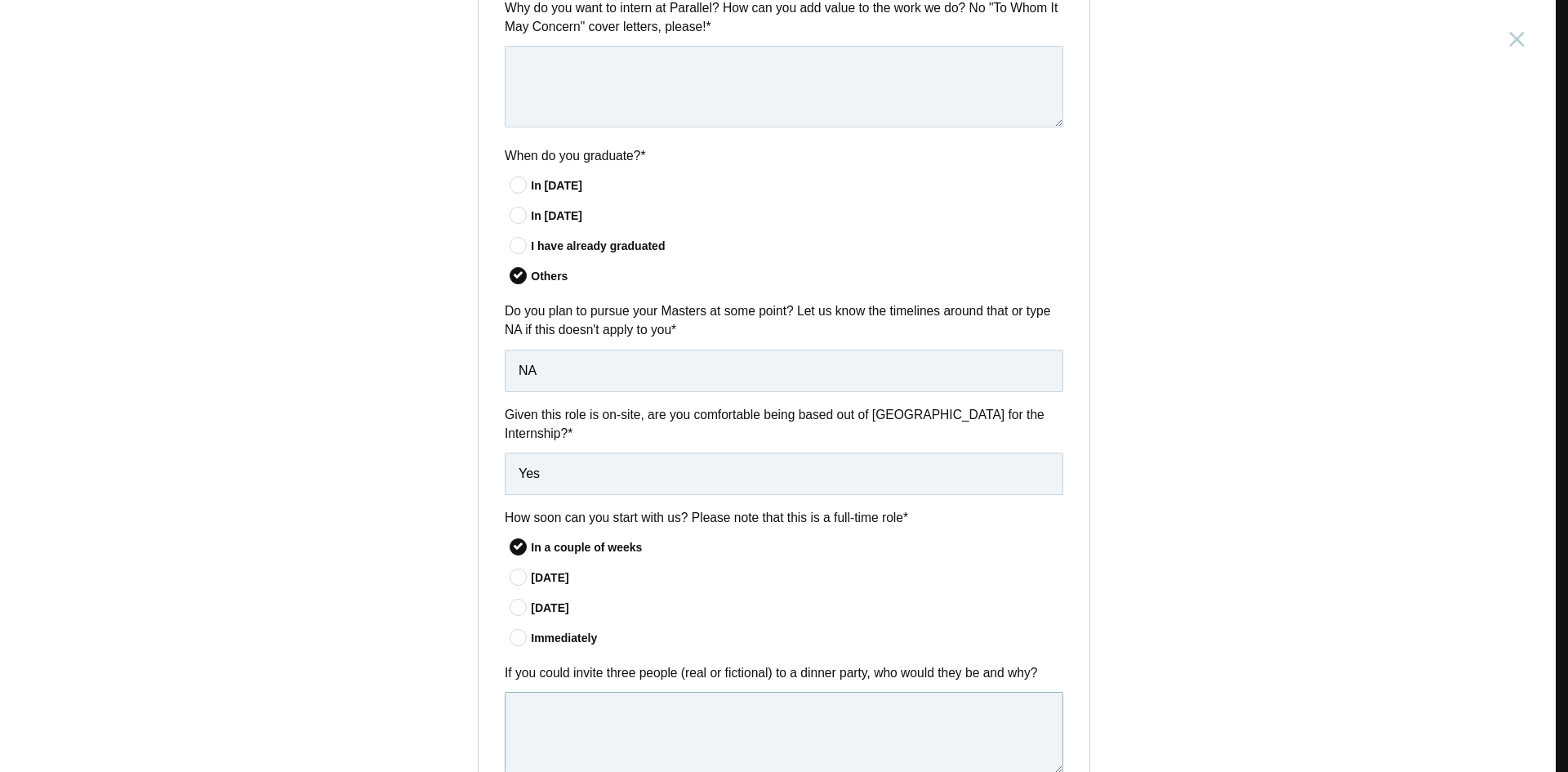
click at [695, 692] on textarea at bounding box center [784, 732] width 559 height 81
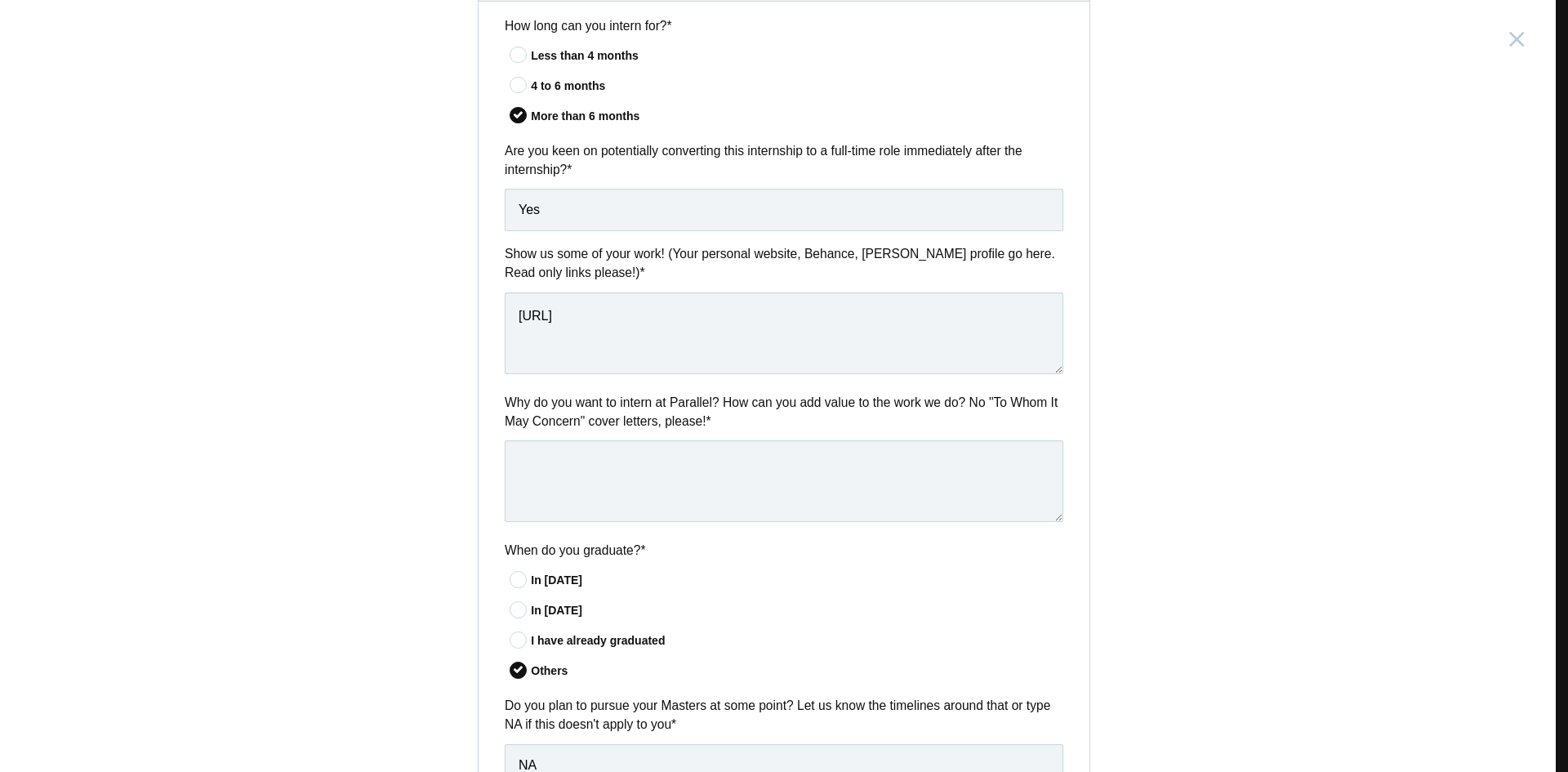
scroll to position [586, 0]
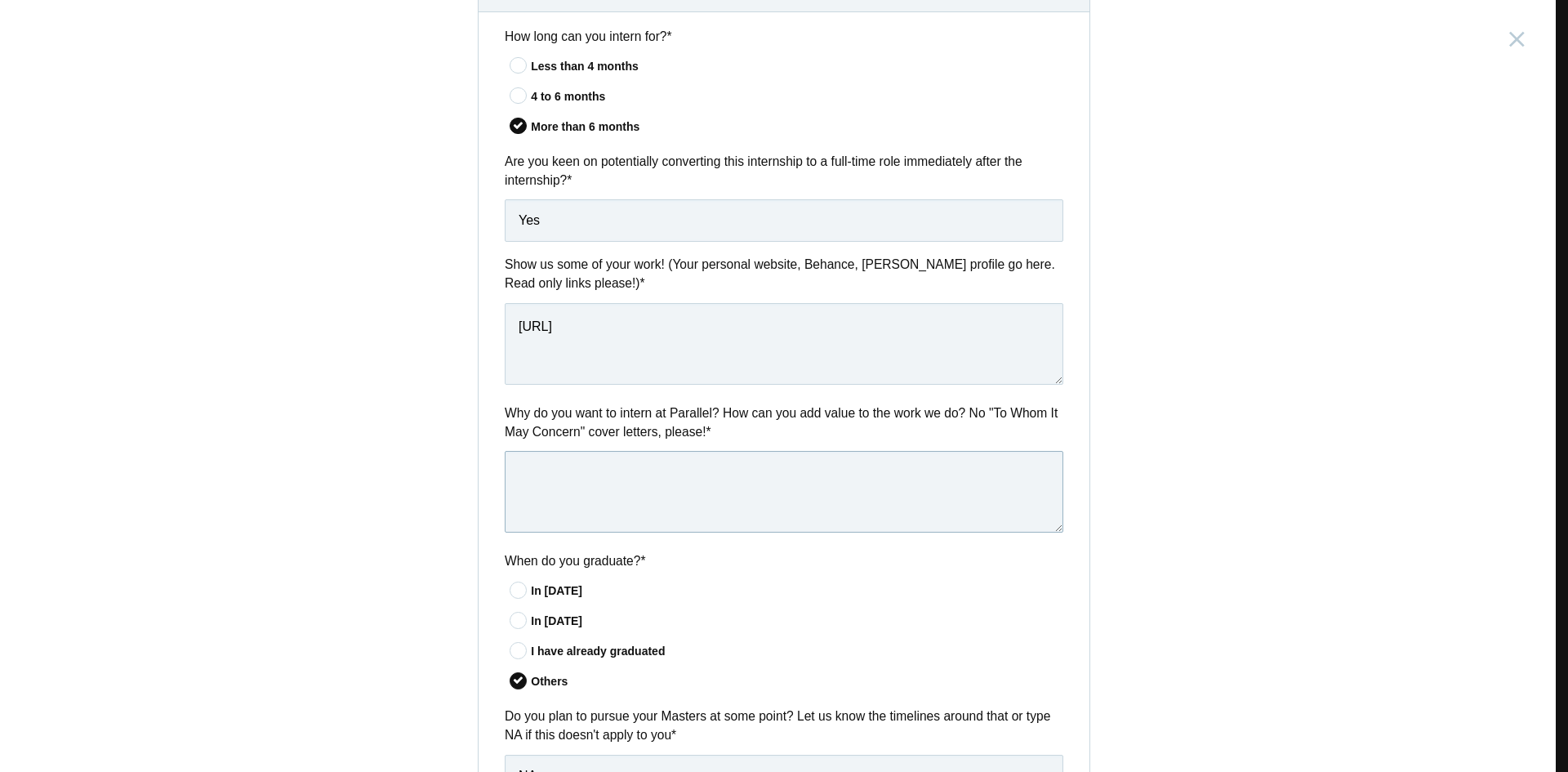
click at [722, 480] on textarea at bounding box center [784, 492] width 559 height 81
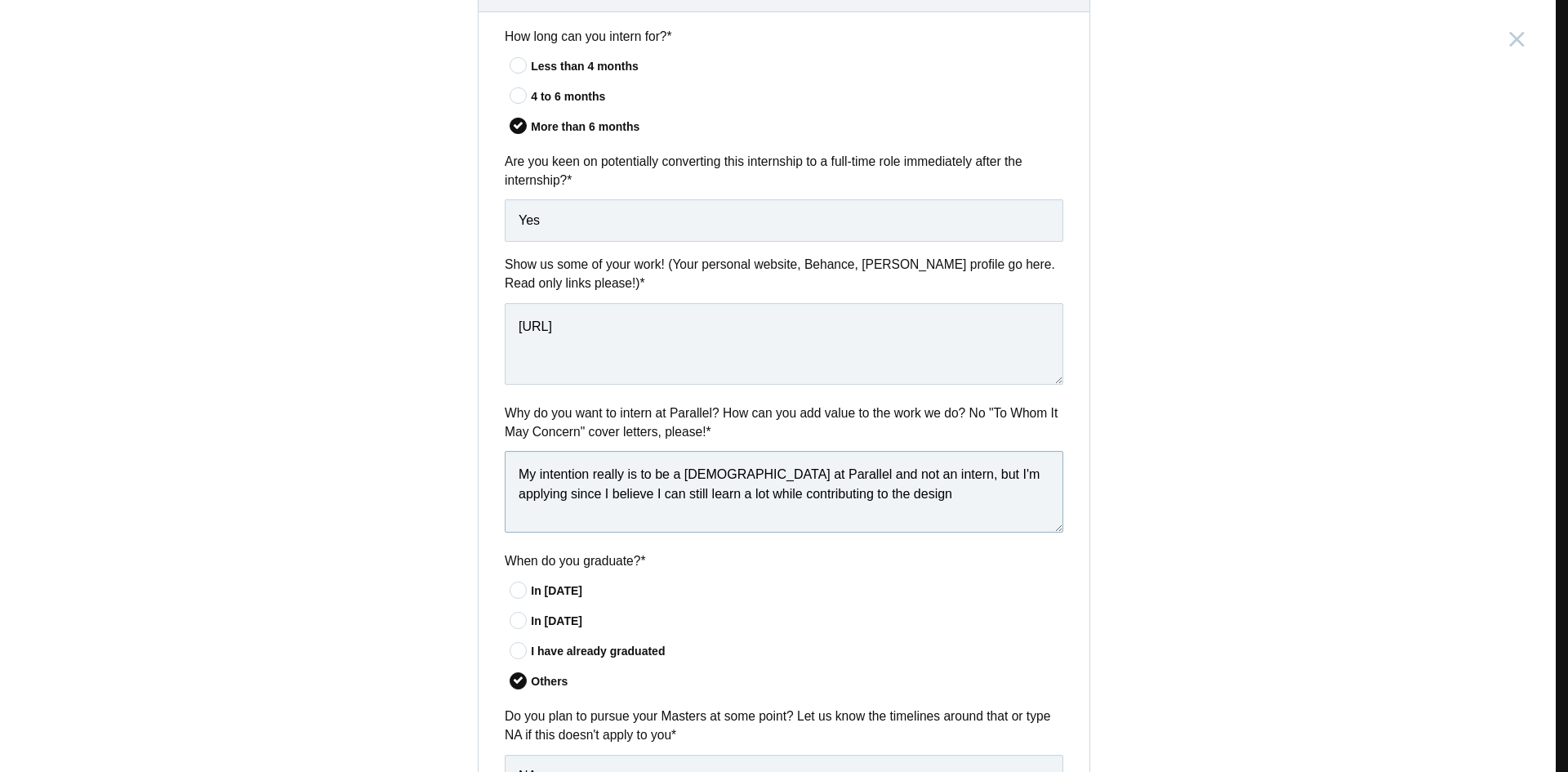
type textarea "My intention really is to be a full time employee at Parallel and not an intern…"
click at [1033, 485] on textarea "My intention really is to be a full time employee at Parallel and not an intern…" at bounding box center [784, 492] width 559 height 81
click at [1019, 494] on textarea "My intention really is to be a full time employee at Parallel and not an intern…" at bounding box center [784, 492] width 559 height 81
drag, startPoint x: 1019, startPoint y: 494, endPoint x: 479, endPoint y: 481, distance: 540.2
click at [479, 481] on div "Why do you want to intern at Parallel? How can you add value to the work we do?…" at bounding box center [784, 470] width 611 height 135
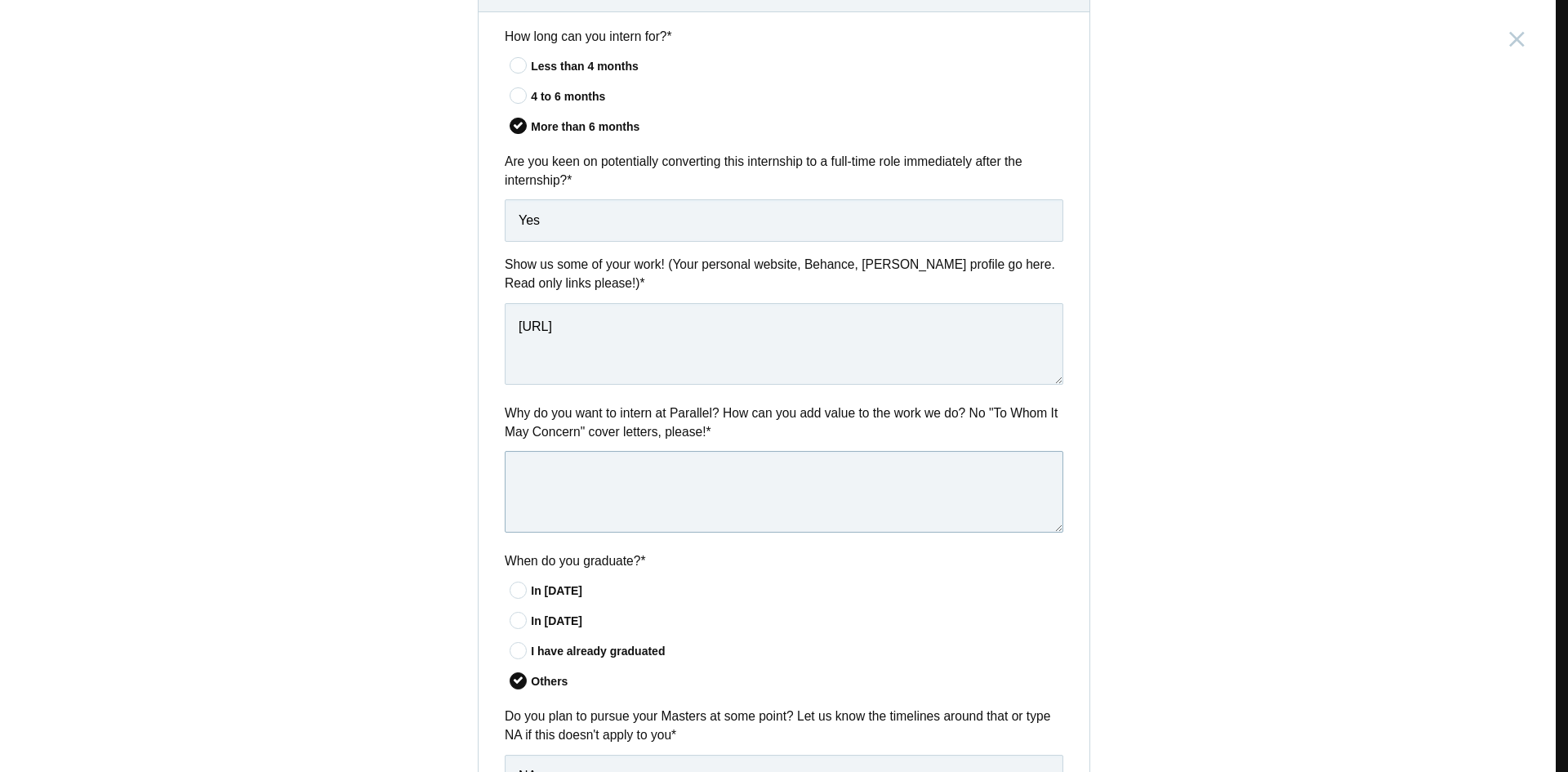
click at [831, 514] on textarea at bounding box center [784, 492] width 559 height 81
type textarea "I"
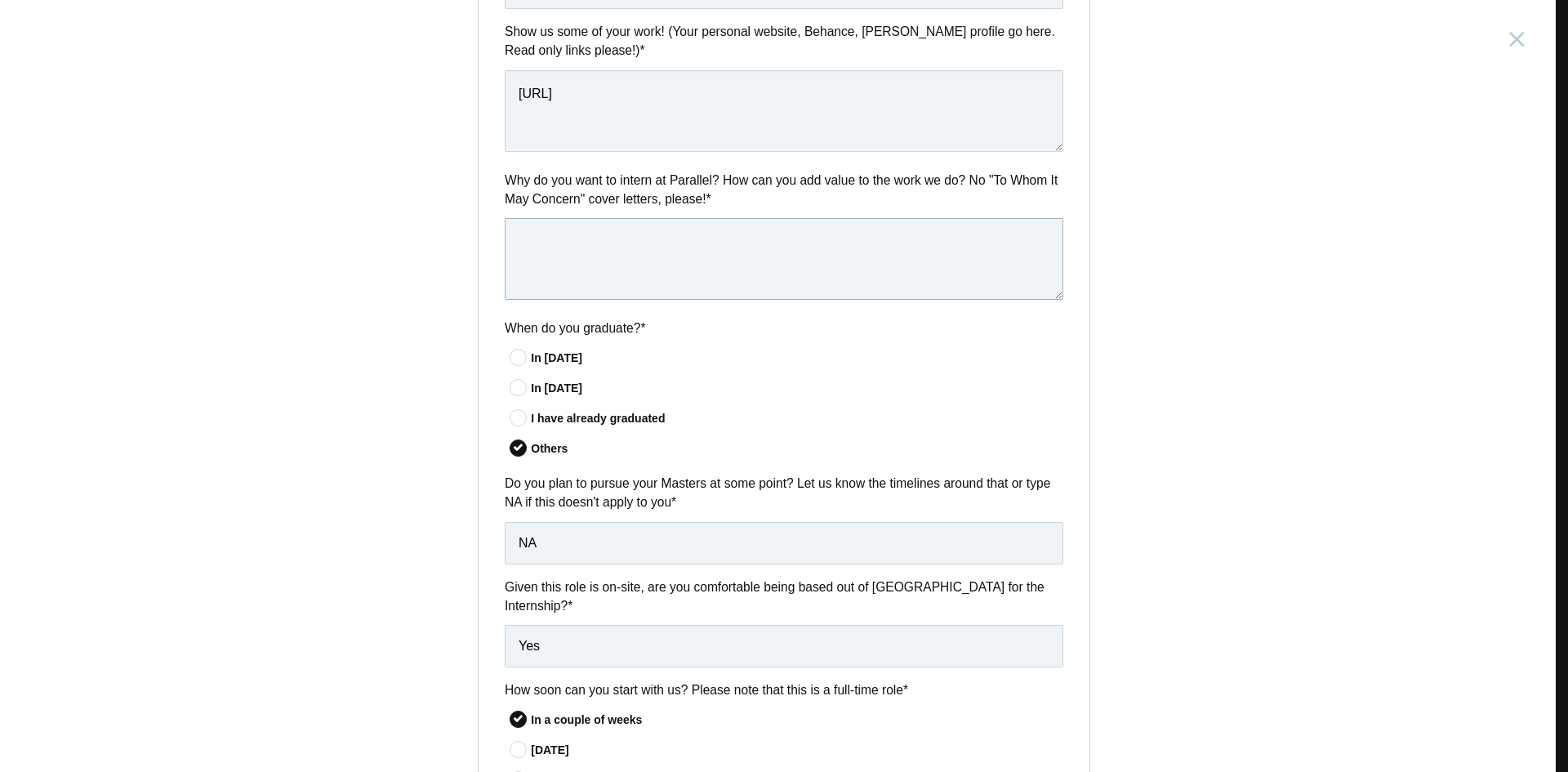
scroll to position [817, 0]
click at [730, 285] on textarea at bounding box center [784, 259] width 559 height 81
click at [1393, 546] on div "Product Design Intern India, Bangalore Submitting form failed, try again. Retry…" at bounding box center [784, 386] width 1568 height 772
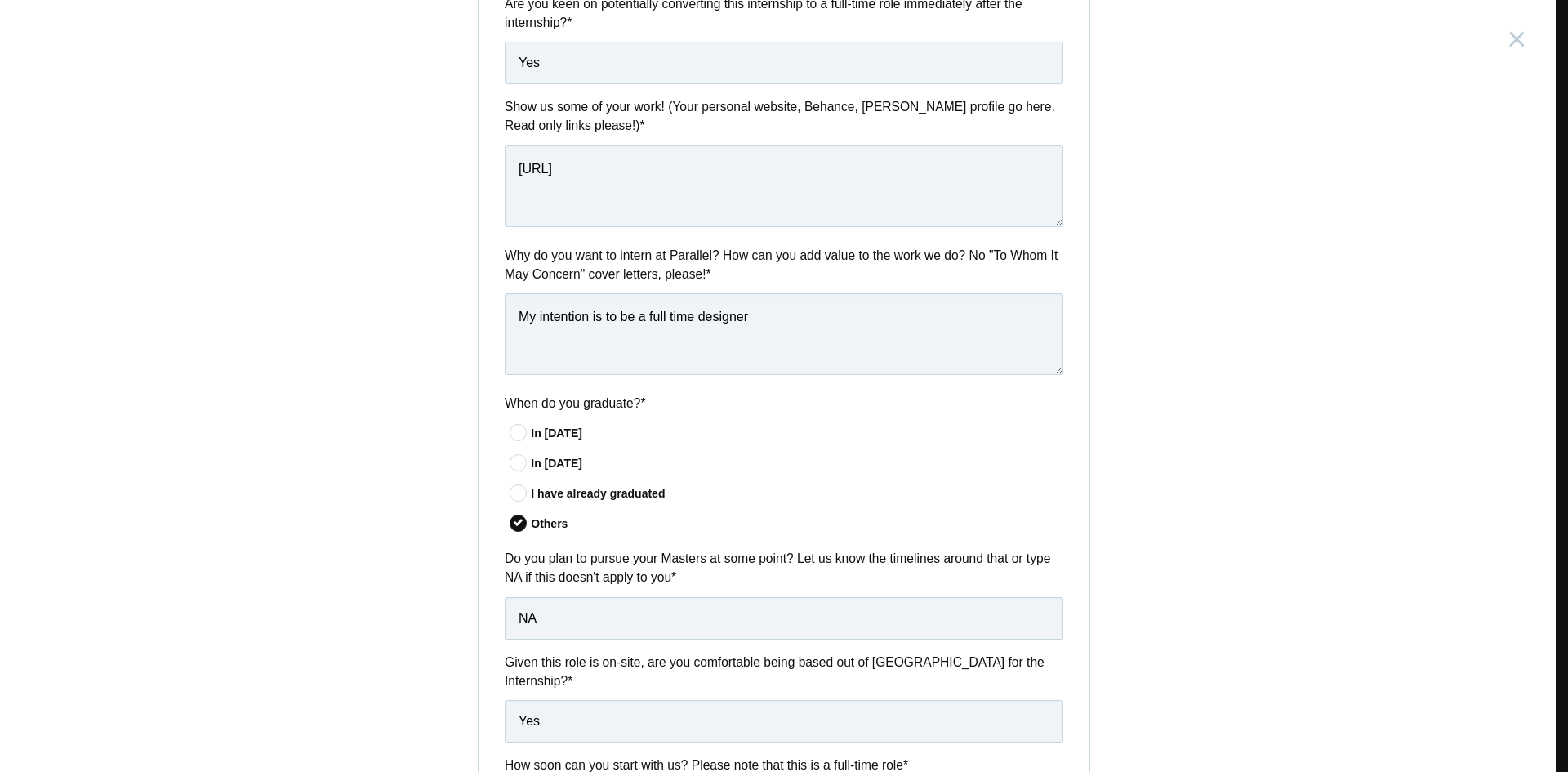
scroll to position [742, 0]
click at [732, 348] on textarea "My intention is to be a full time designer" at bounding box center [784, 334] width 559 height 81
click at [787, 341] on textarea "My intention is to be a full time designer" at bounding box center [784, 334] width 559 height 81
click at [812, 372] on textarea "My intention is to be a full time designer" at bounding box center [784, 334] width 559 height 81
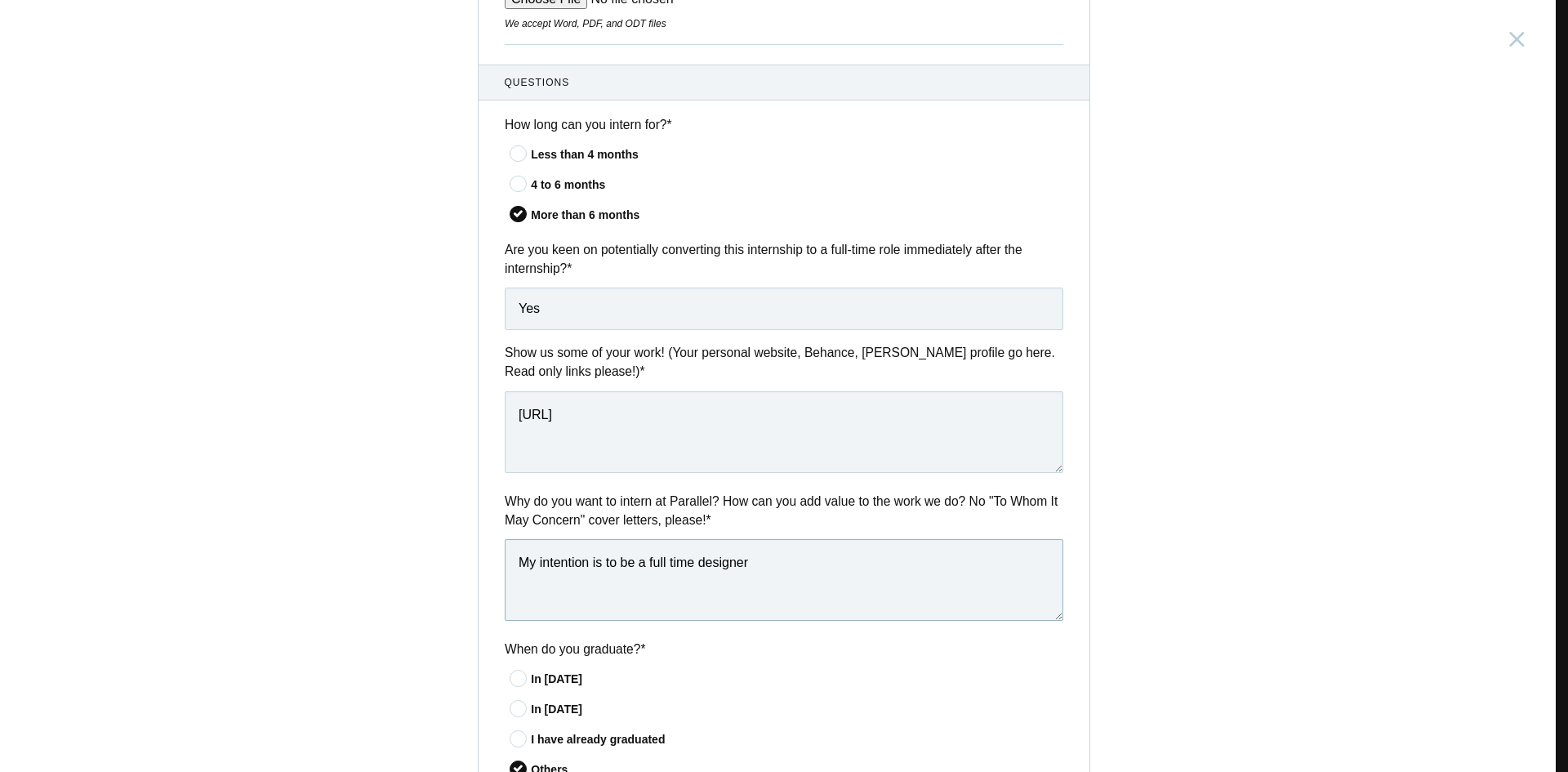
type textarea "My intention is to be a full time designer"
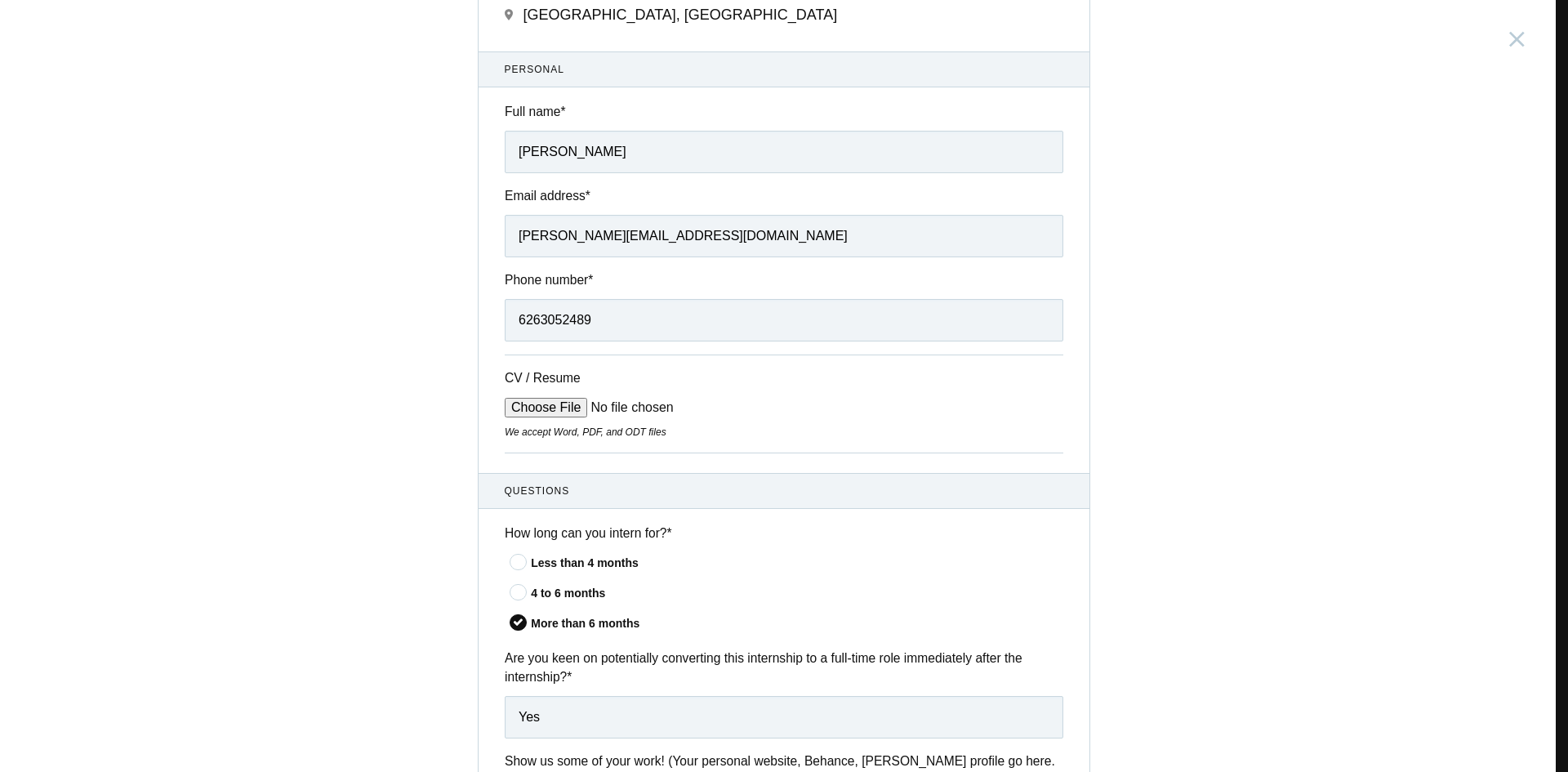
scroll to position [0, 0]
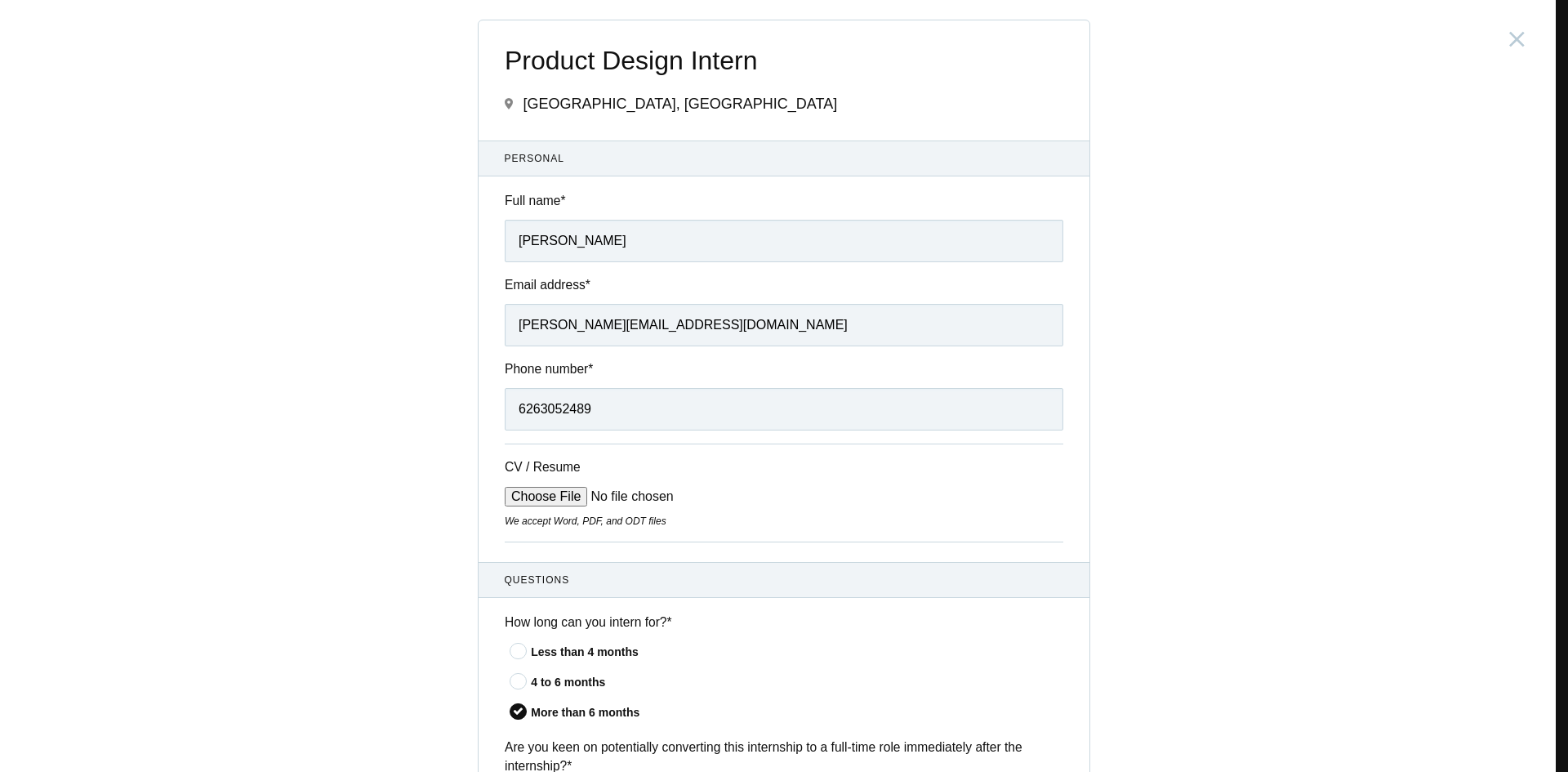
click at [1231, 381] on div "Product Design Intern India, Bangalore Submitting form failed, try again. Retry…" at bounding box center [784, 386] width 1568 height 772
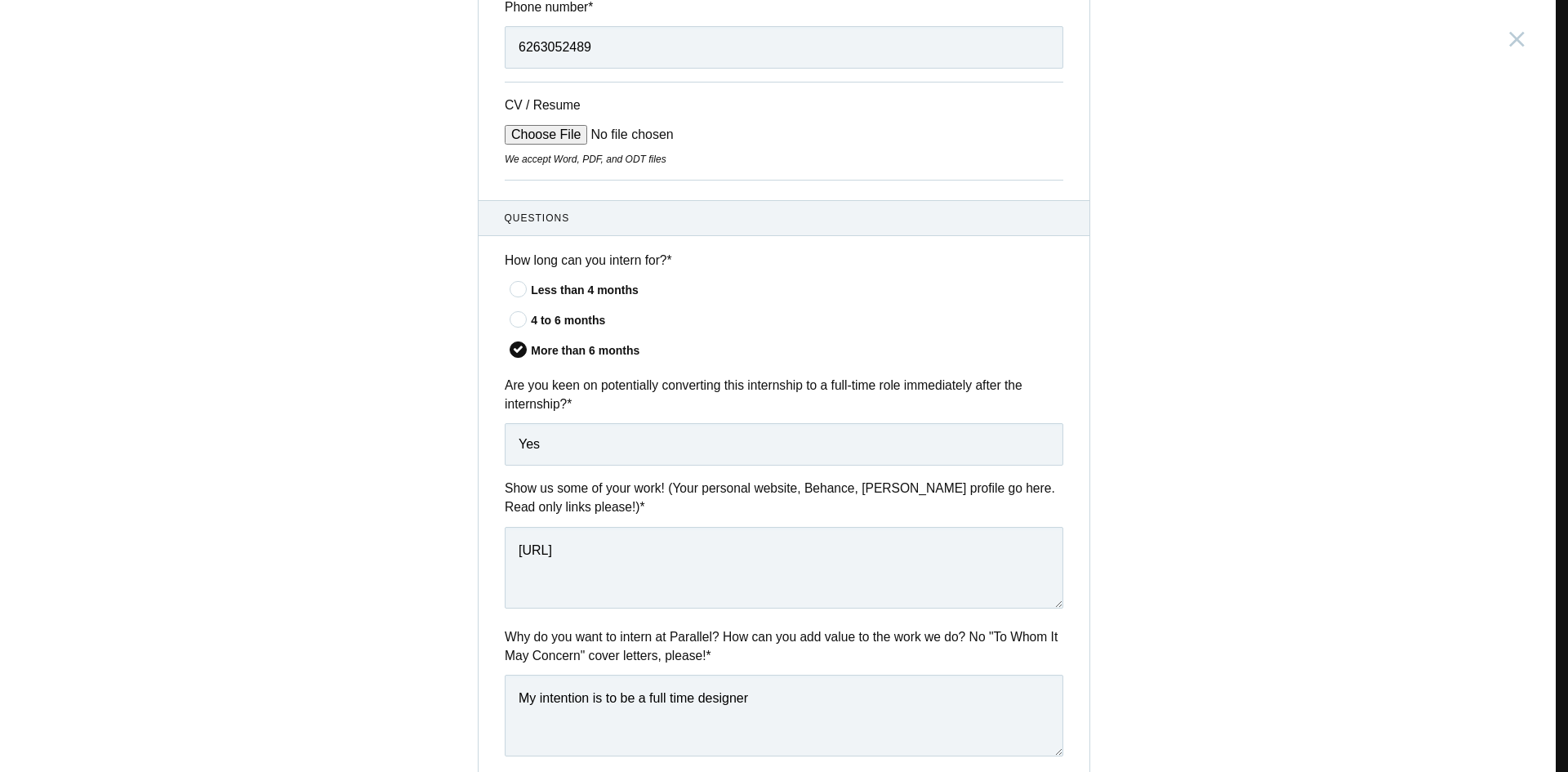
scroll to position [360, 0]
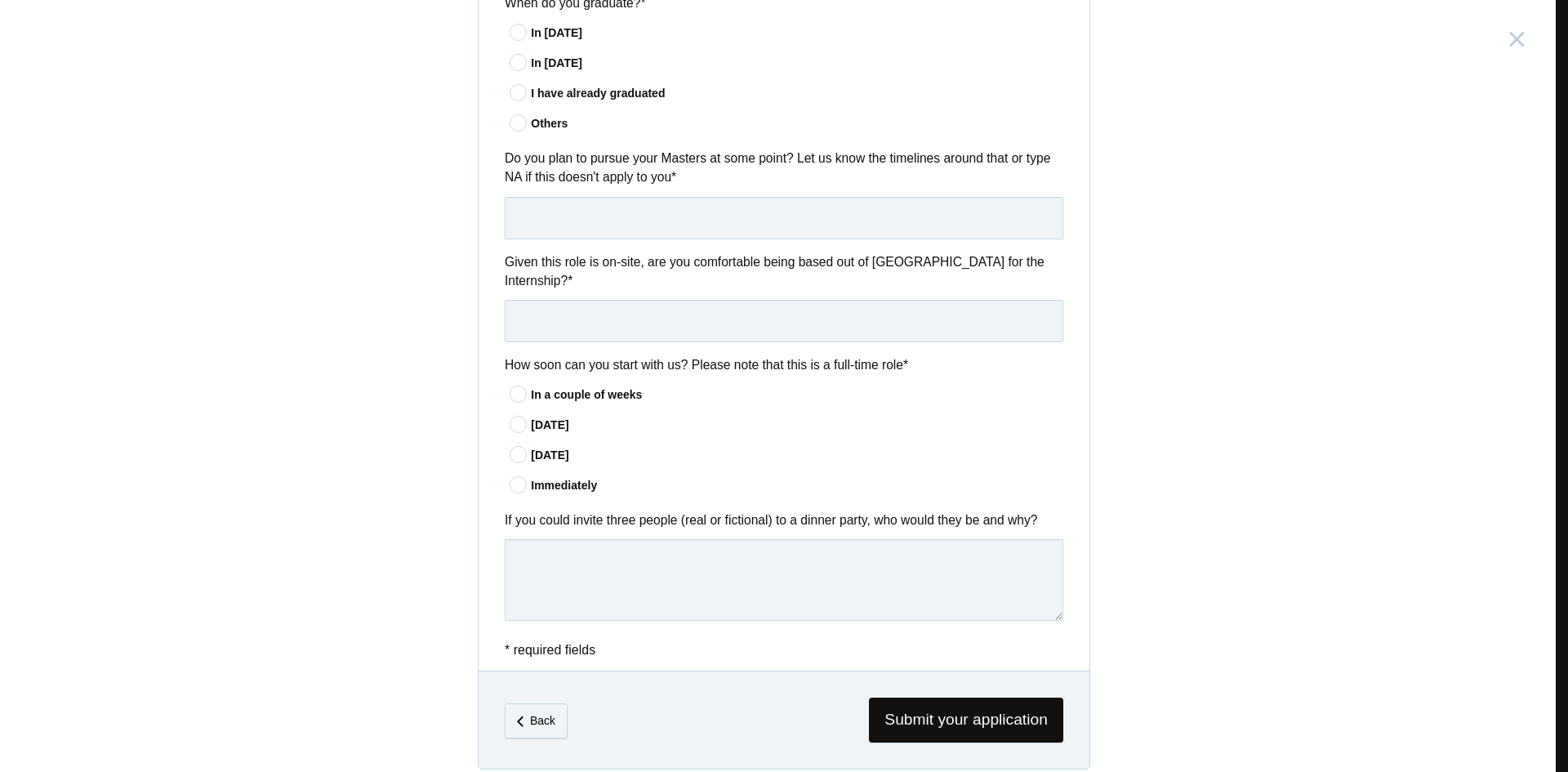
scroll to position [1147, 0]
